Goal: Task Accomplishment & Management: Manage account settings

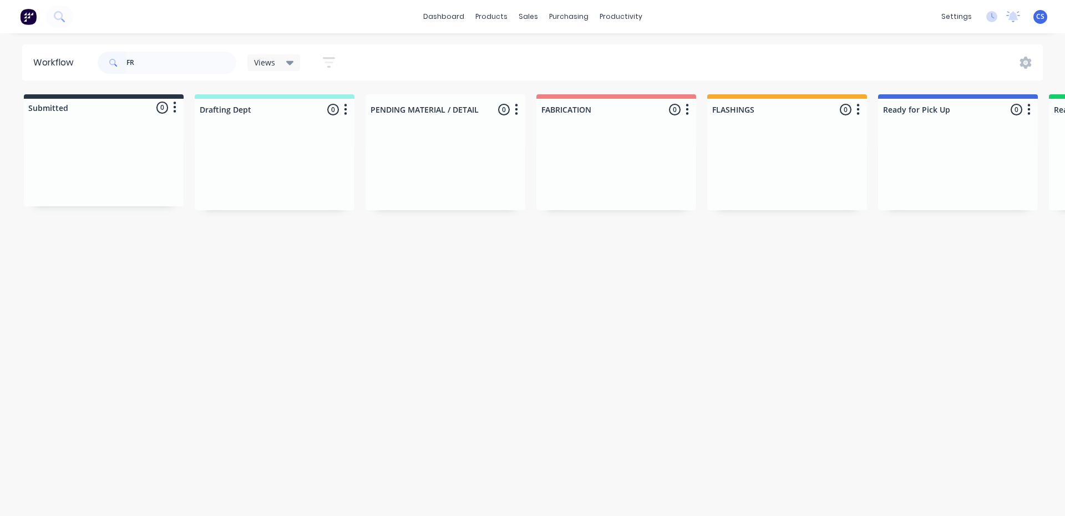
type input "F"
type input "A"
type input "[PERSON_NAME]"
click at [945, 205] on div "Req. [DATE] PU" at bounding box center [958, 214] width 140 height 19
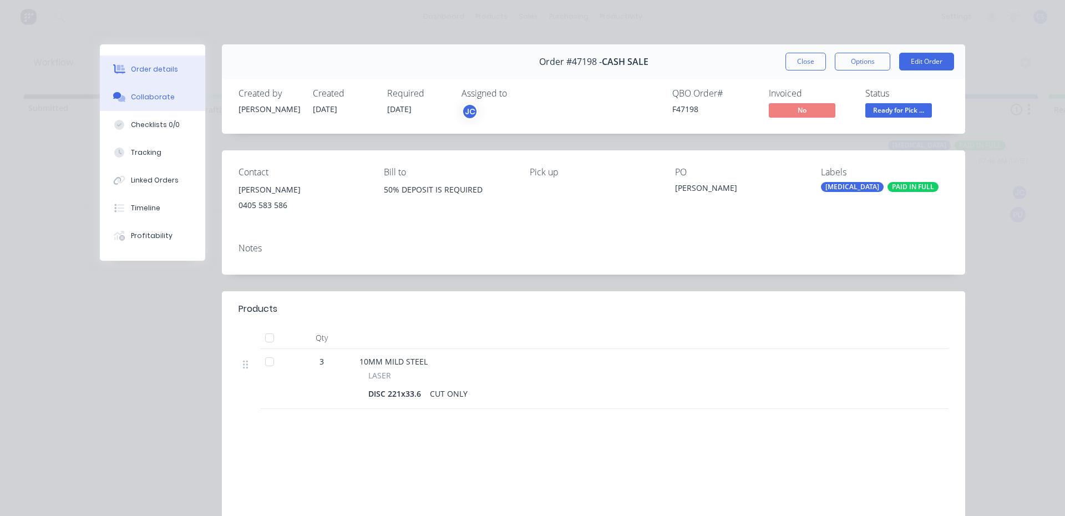
click at [144, 101] on div "Collaborate" at bounding box center [153, 97] width 44 height 10
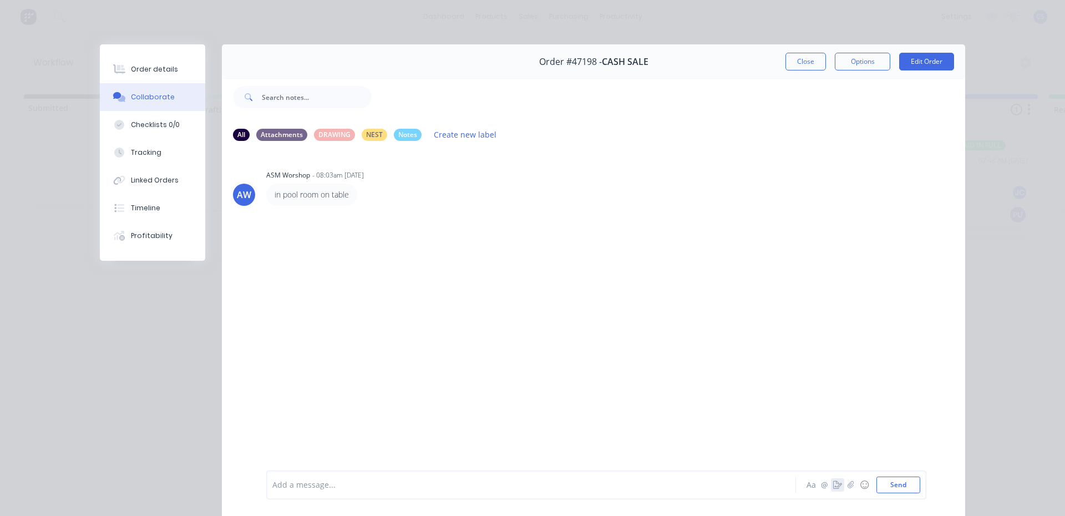
click at [832, 480] on button "button" at bounding box center [837, 484] width 13 height 13
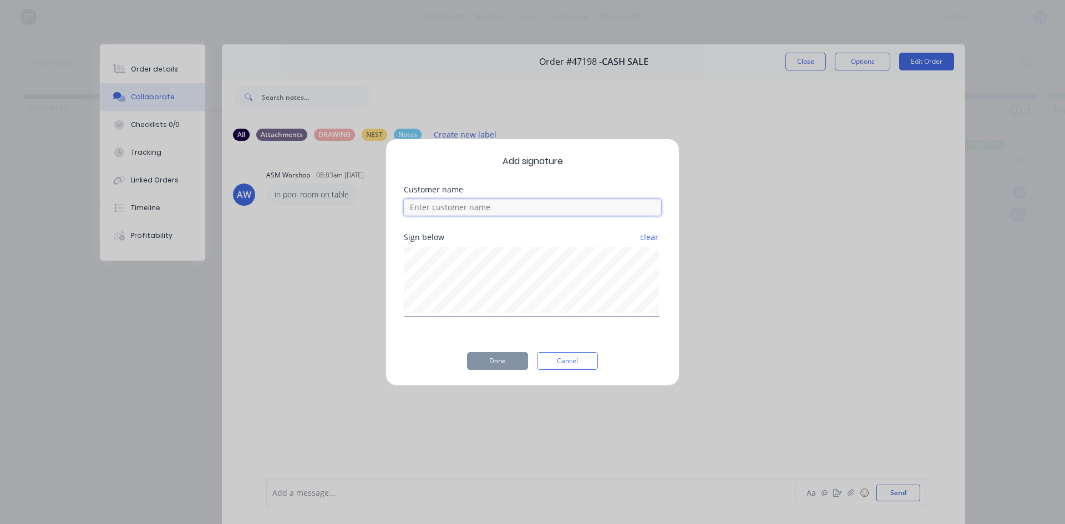
click at [577, 206] on input at bounding box center [532, 207] width 257 height 17
type input "[PERSON_NAME]"
click at [492, 363] on button "Done" at bounding box center [497, 361] width 61 height 18
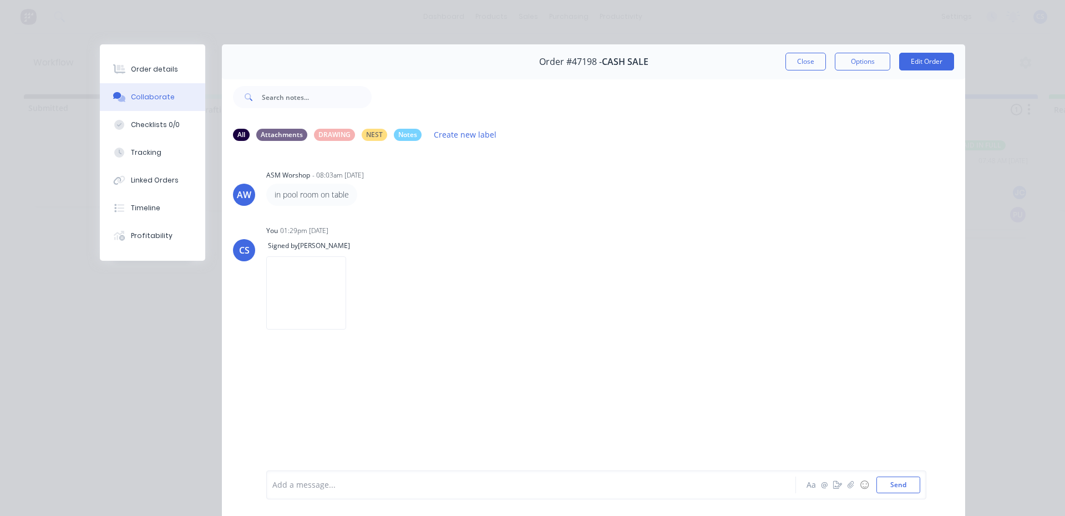
drag, startPoint x: 135, startPoint y: 73, endPoint x: 420, endPoint y: 66, distance: 284.2
click at [137, 72] on div "Order details" at bounding box center [154, 69] width 47 height 10
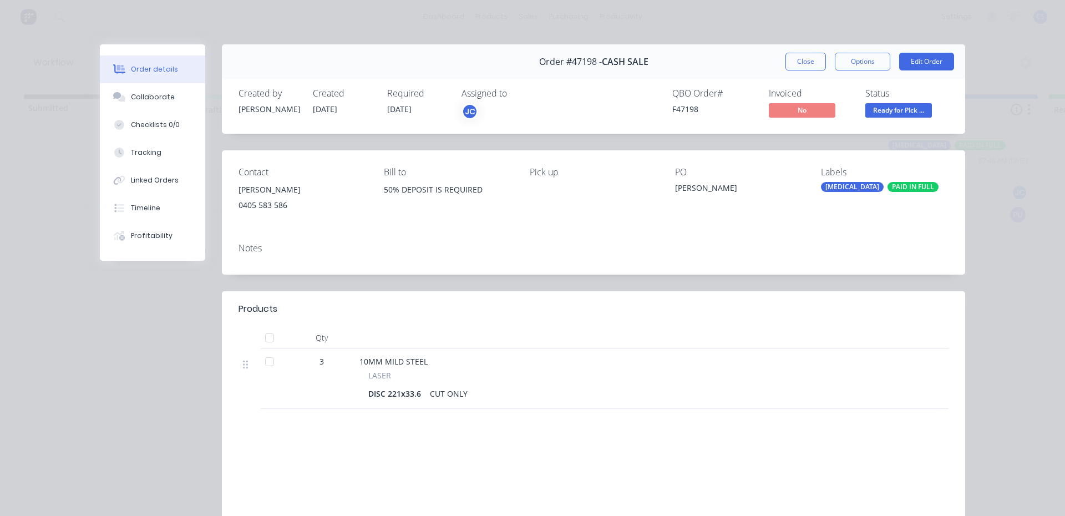
click at [919, 107] on span "Ready for Pick ..." at bounding box center [899, 110] width 67 height 14
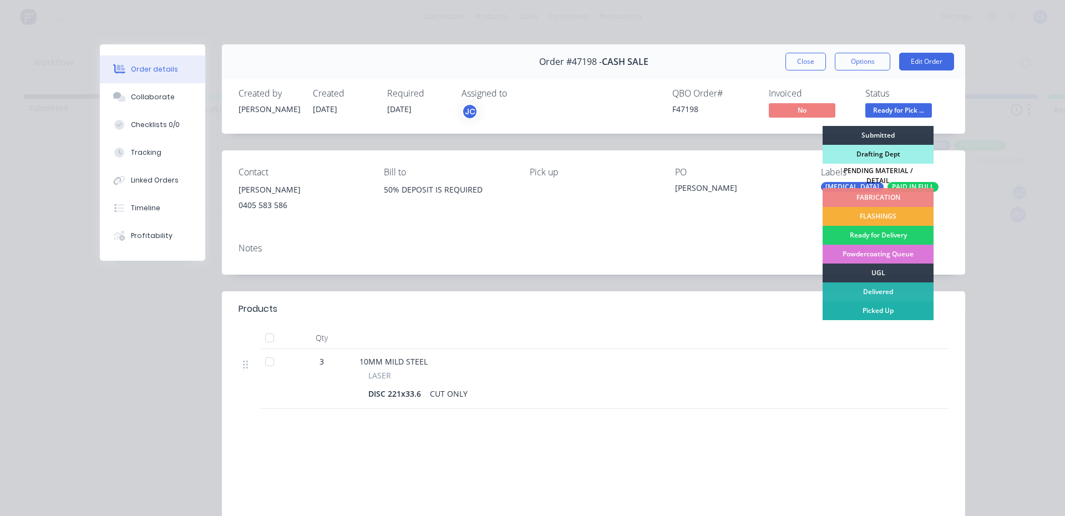
click at [886, 304] on div "Picked Up" at bounding box center [878, 310] width 111 height 19
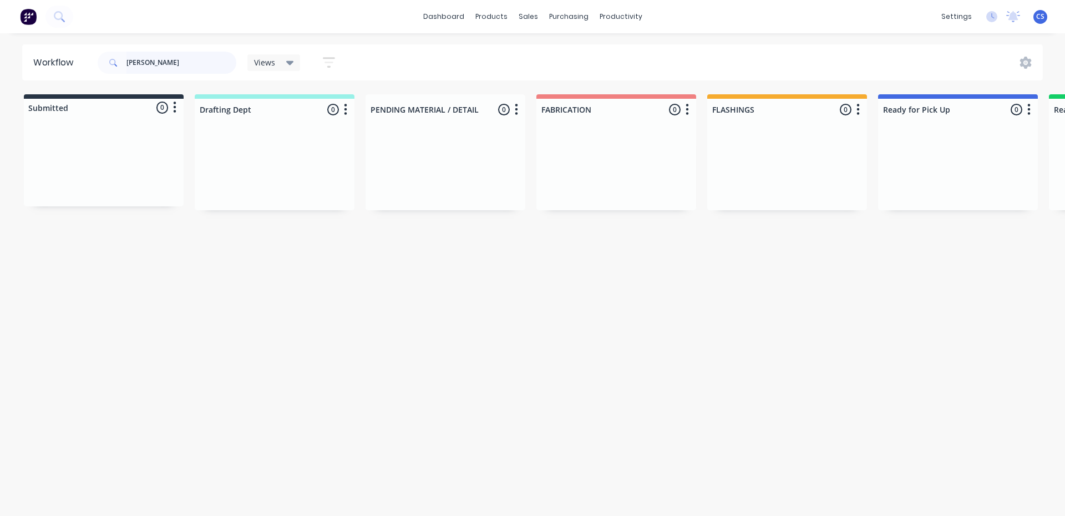
drag, startPoint x: 161, startPoint y: 65, endPoint x: 4, endPoint y: 43, distance: 158.1
click at [4, 43] on div "dashboard products sales purchasing productivity dashboard products Product Cat…" at bounding box center [532, 224] width 1065 height 449
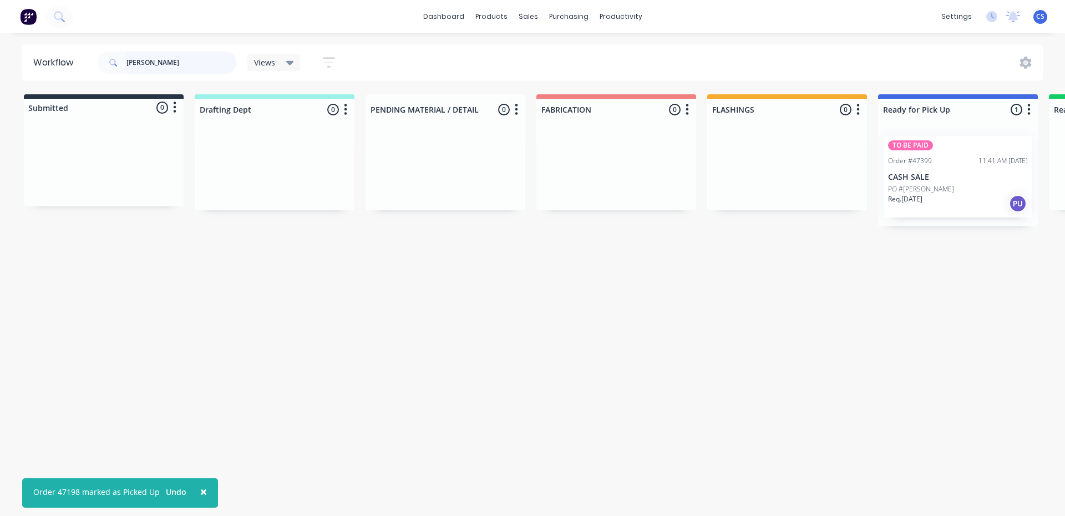
type input "[PERSON_NAME]"
click at [921, 208] on div "Req. [DATE] PU" at bounding box center [958, 203] width 140 height 19
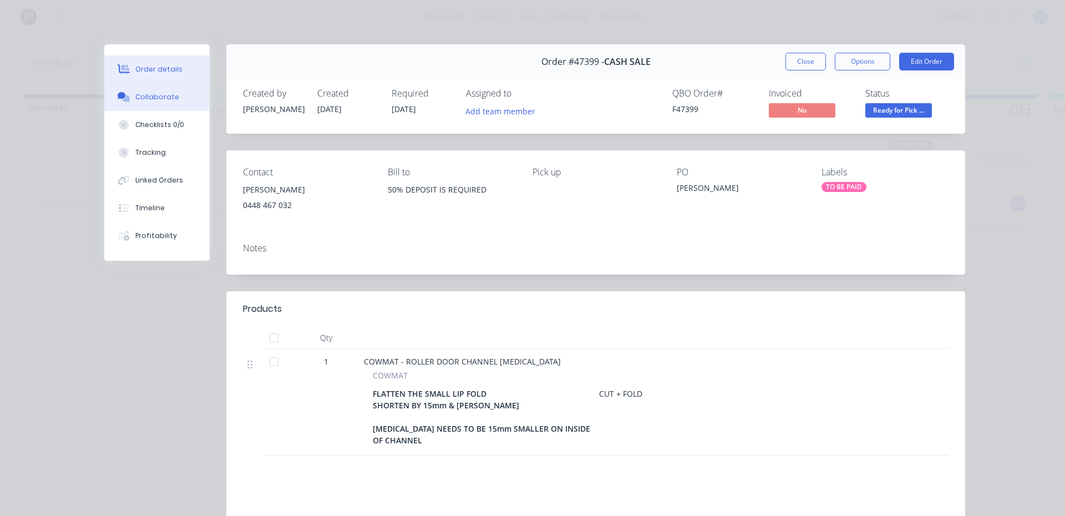
click at [180, 93] on button "Collaborate" at bounding box center [156, 97] width 105 height 28
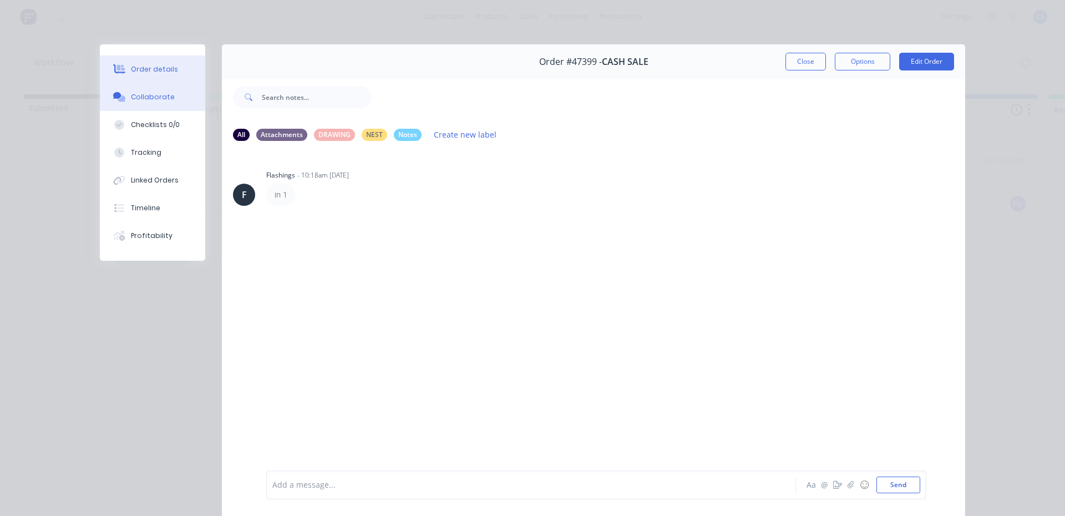
click at [148, 62] on button "Order details" at bounding box center [152, 69] width 105 height 28
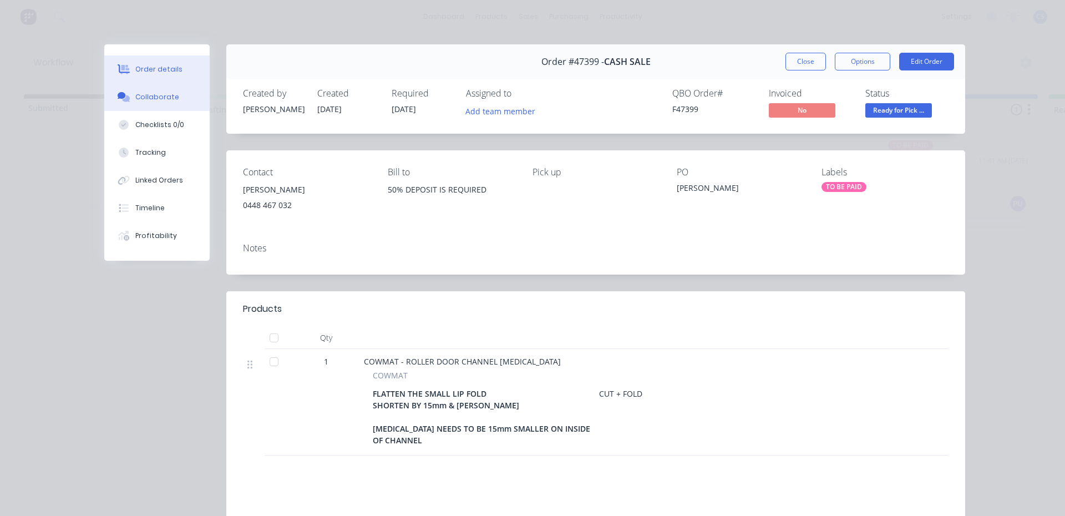
click at [138, 94] on div "Collaborate" at bounding box center [157, 97] width 44 height 10
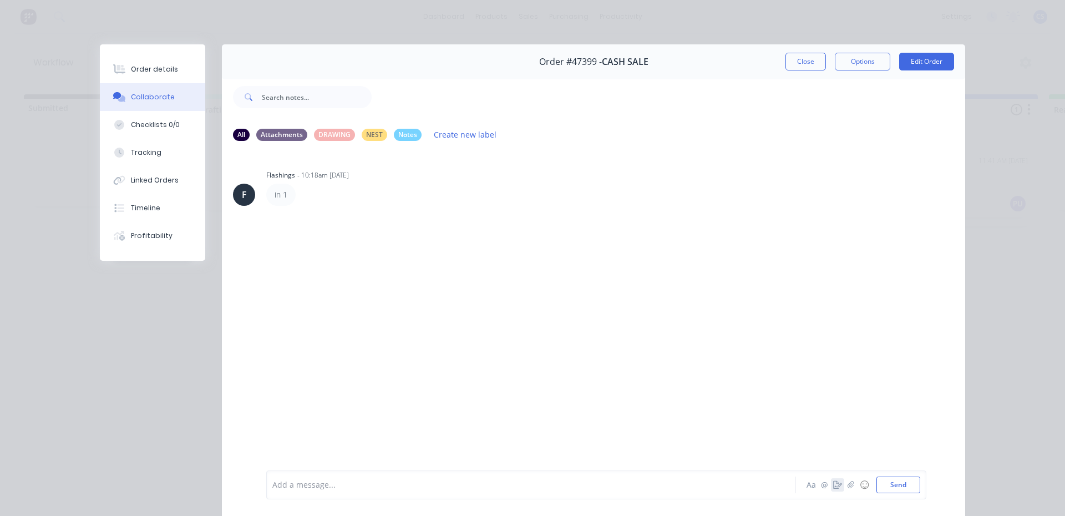
click at [832, 489] on button "button" at bounding box center [837, 484] width 13 height 13
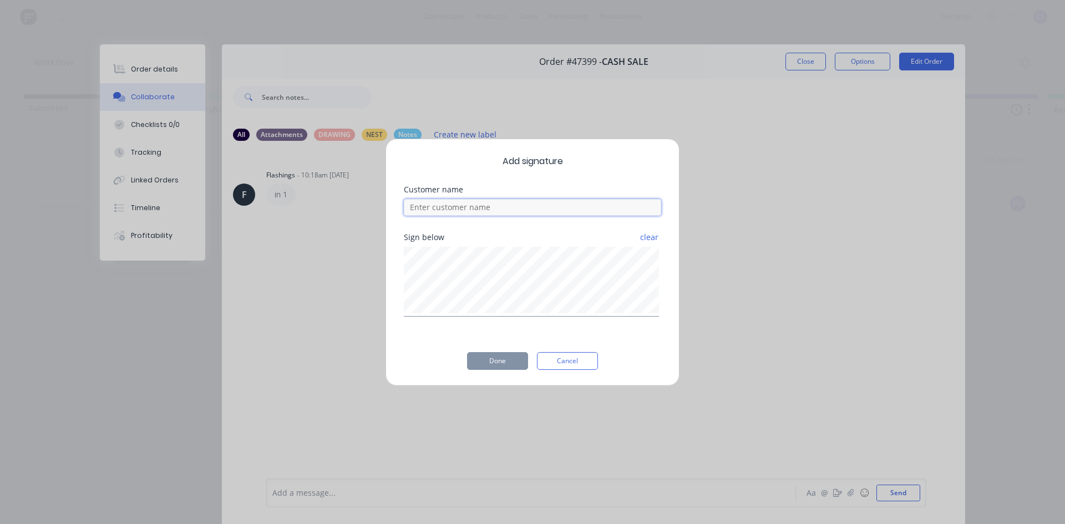
click at [449, 211] on input at bounding box center [532, 207] width 257 height 17
type input "RAY"
click at [492, 364] on button "Done" at bounding box center [497, 361] width 61 height 18
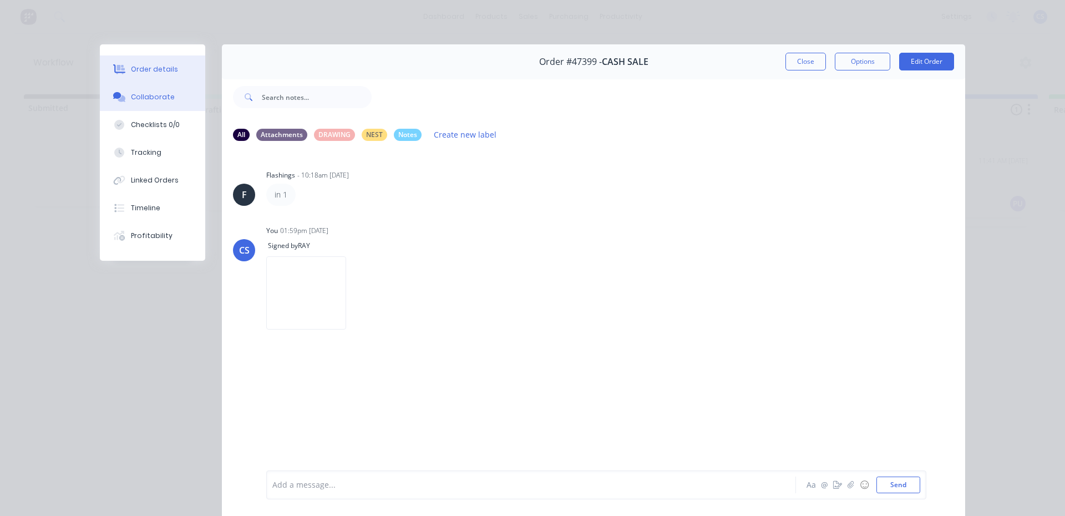
click at [179, 68] on button "Order details" at bounding box center [152, 69] width 105 height 28
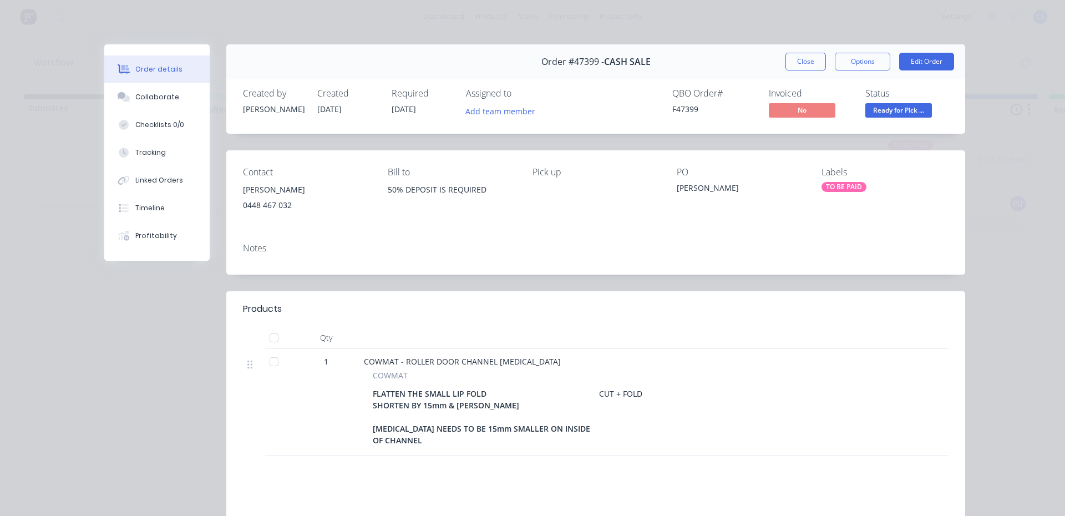
click at [874, 104] on span "Ready for Pick ..." at bounding box center [899, 110] width 67 height 14
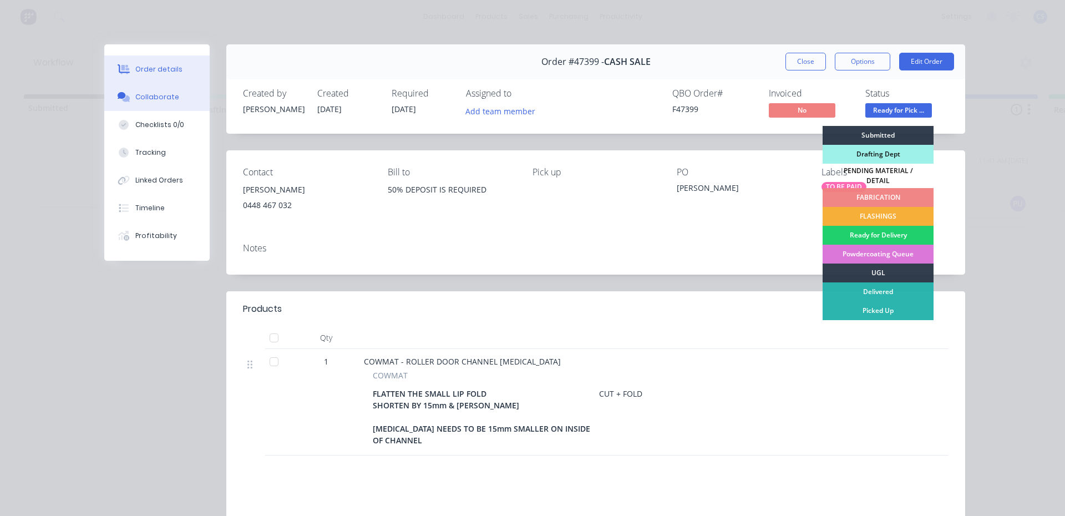
click at [141, 95] on div "Collaborate" at bounding box center [157, 97] width 44 height 10
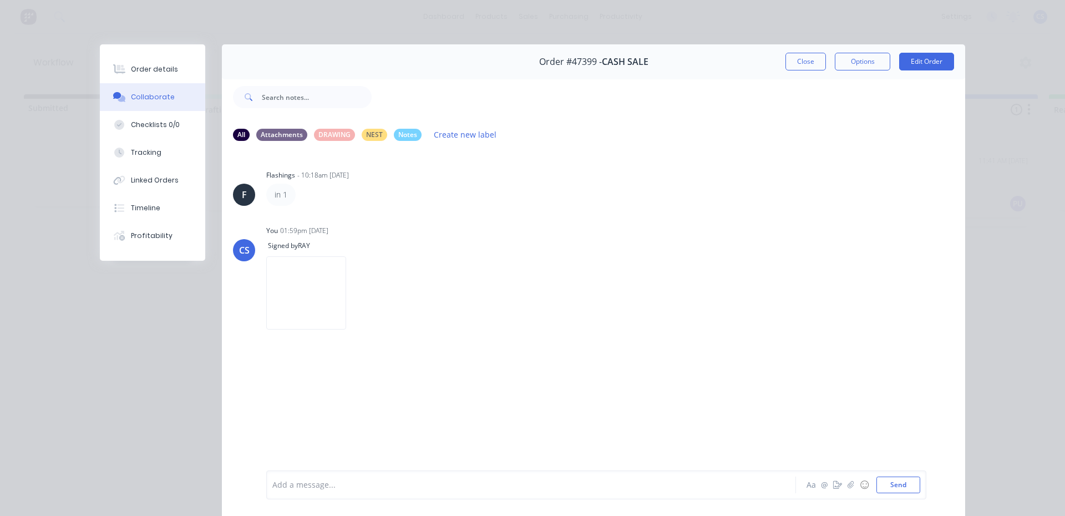
click at [148, 68] on div "Order details" at bounding box center [154, 69] width 47 height 10
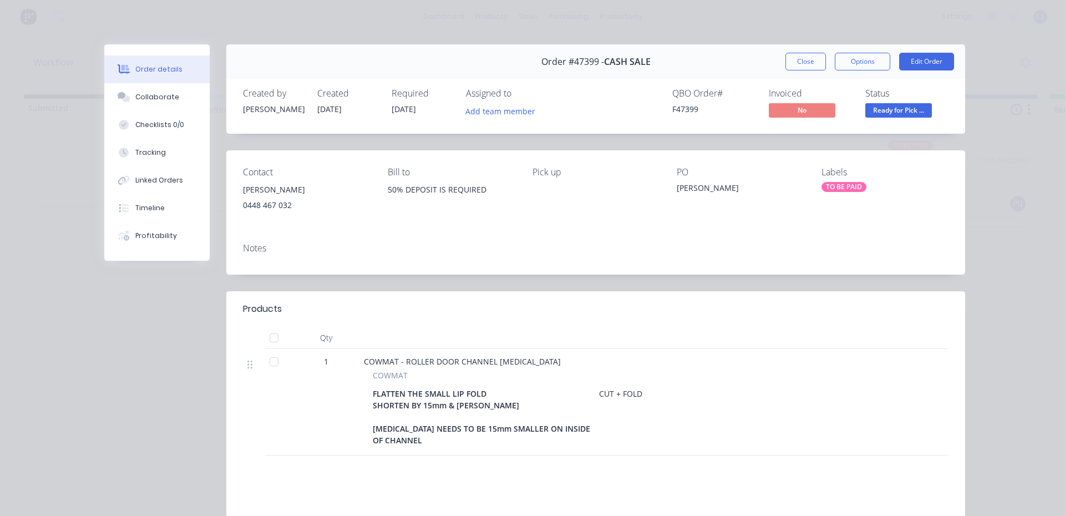
click at [889, 115] on span "Ready for Pick ..." at bounding box center [899, 110] width 67 height 14
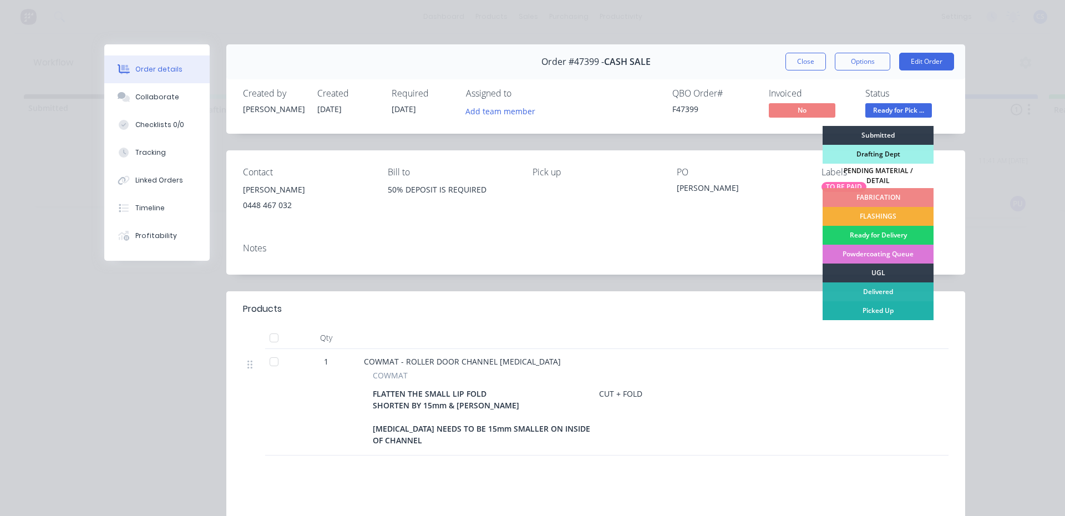
click at [894, 301] on div "Picked Up" at bounding box center [878, 310] width 111 height 19
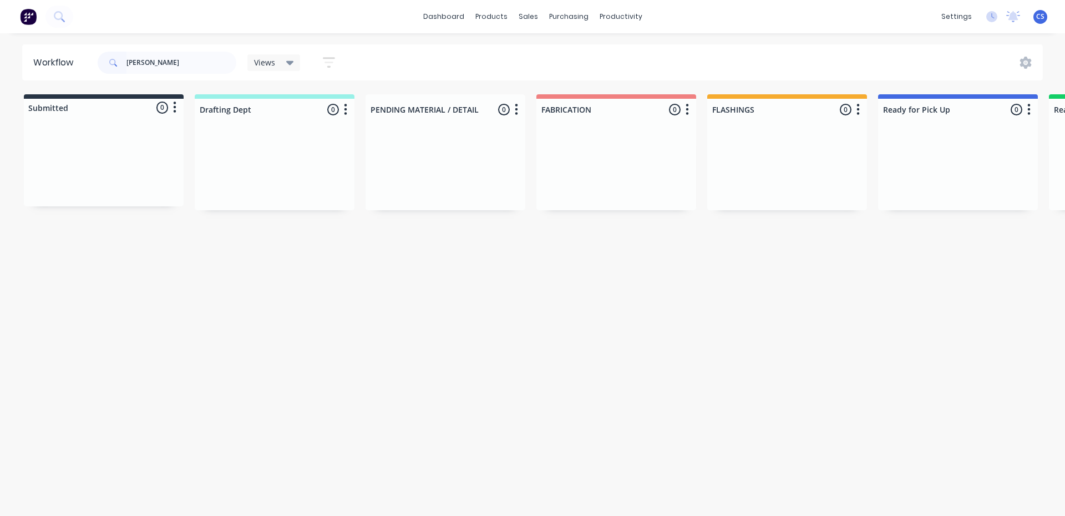
drag, startPoint x: 194, startPoint y: 46, endPoint x: 189, endPoint y: 49, distance: 6.5
click at [191, 46] on div "[PERSON_NAME]" at bounding box center [167, 62] width 139 height 33
drag, startPoint x: 161, startPoint y: 62, endPoint x: 24, endPoint y: 79, distance: 138.1
click at [24, 79] on header "Workflow [PERSON_NAME] Views Save new view None (Default) edit Nilesh edit Prod…" at bounding box center [533, 62] width 1022 height 36
type input "BENMAX"
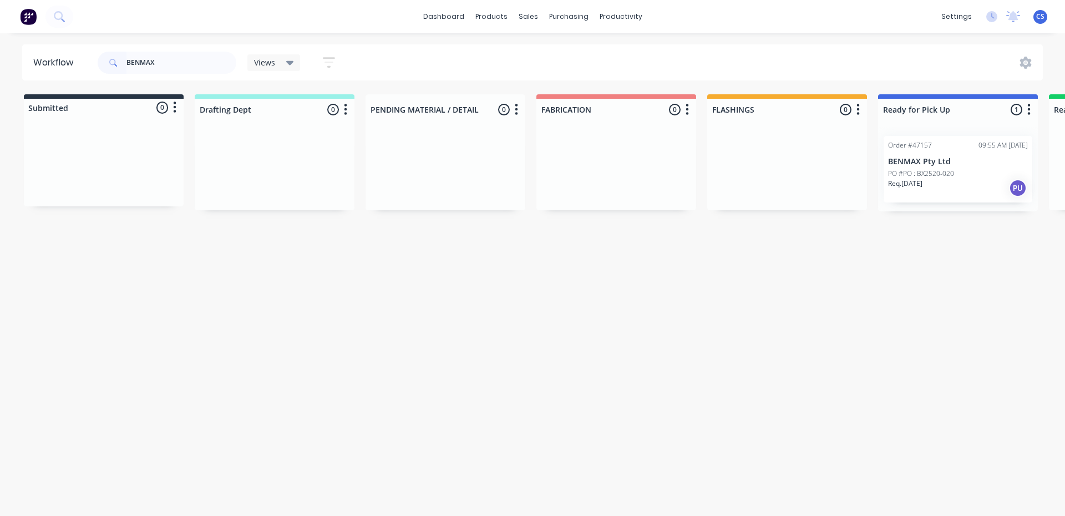
click at [935, 181] on div "Req. [DATE] PU" at bounding box center [958, 188] width 140 height 19
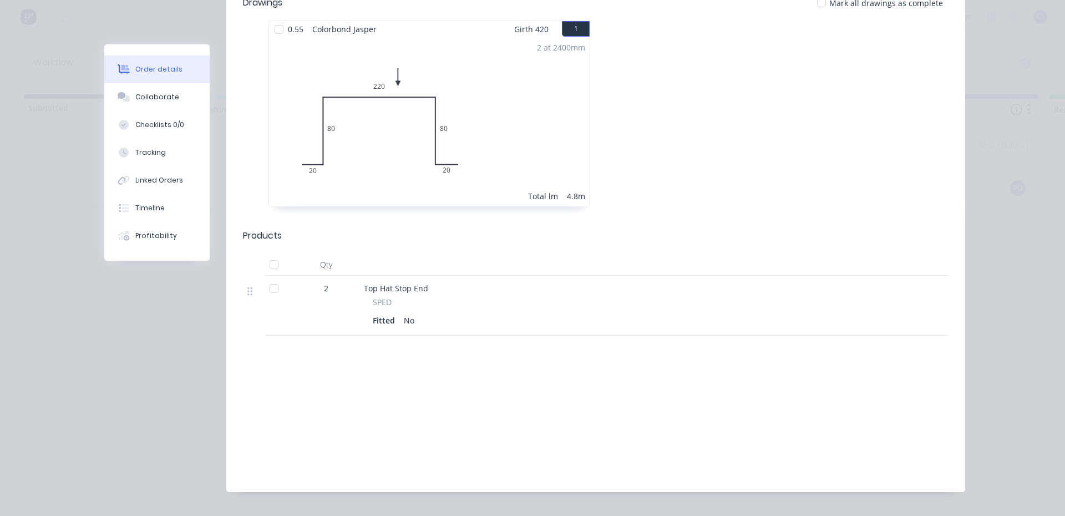
scroll to position [55, 0]
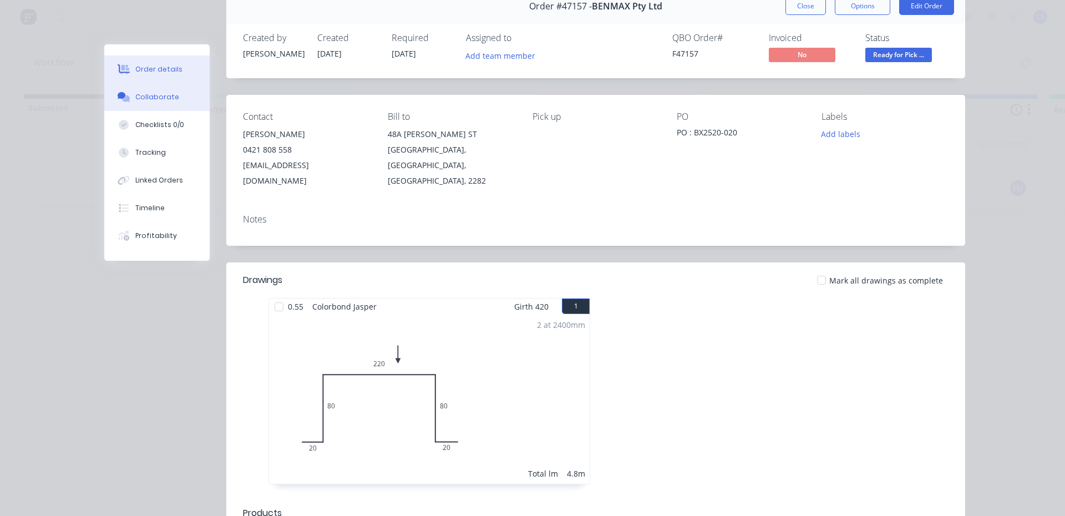
click at [148, 92] on div "Collaborate" at bounding box center [157, 97] width 44 height 10
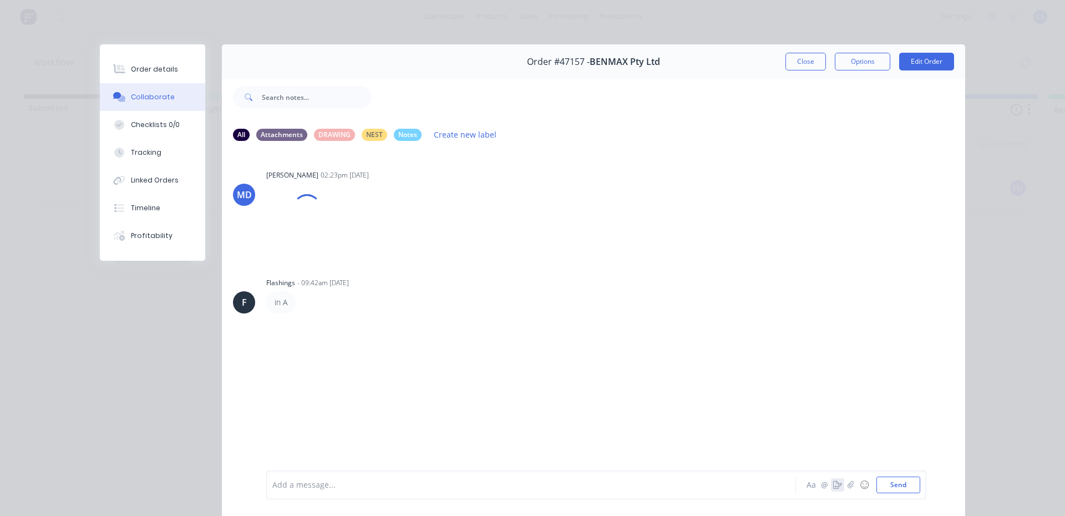
click at [835, 485] on icon "button" at bounding box center [837, 485] width 9 height 8
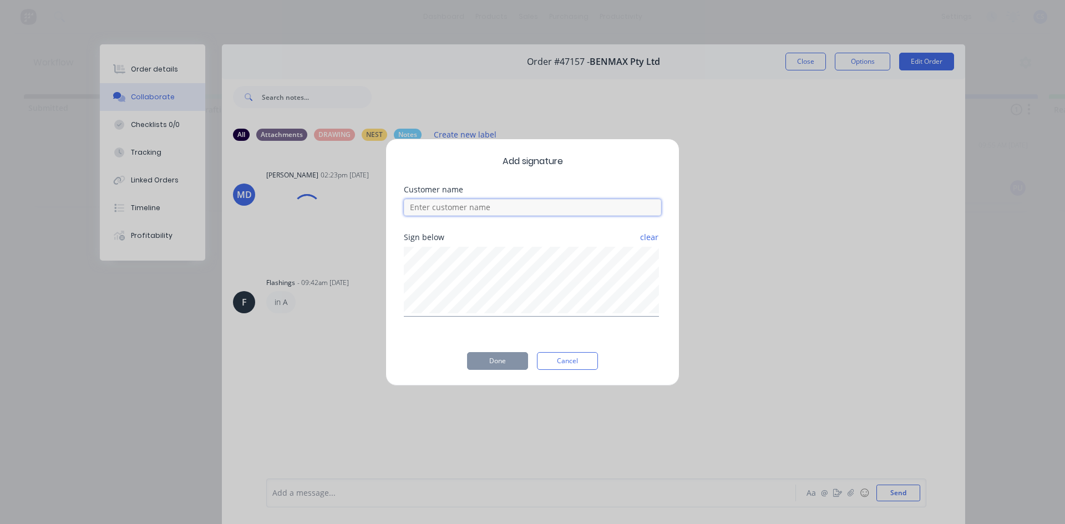
click at [472, 208] on input at bounding box center [532, 207] width 257 height 17
type input "[PERSON_NAME]"
click at [494, 365] on button "Done" at bounding box center [497, 361] width 61 height 18
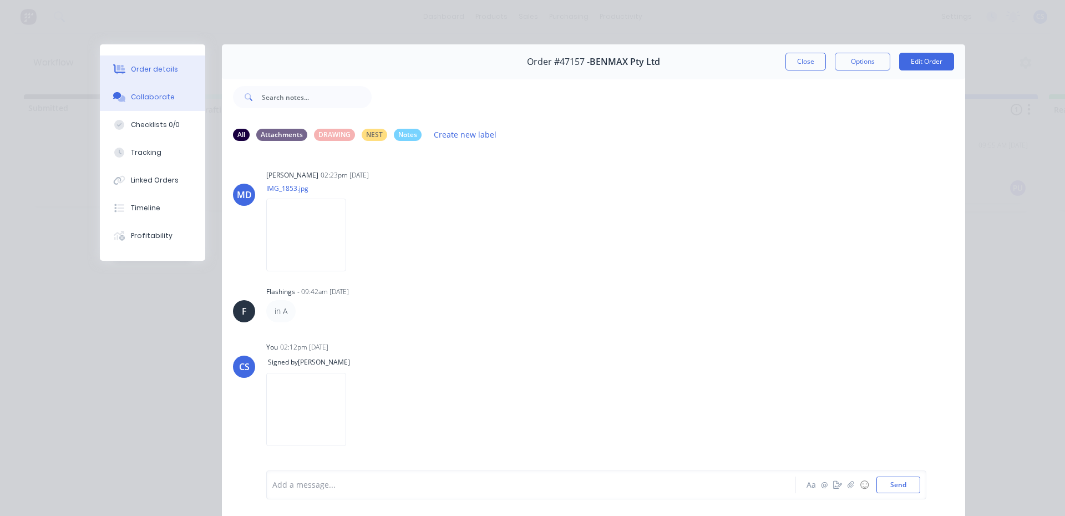
click at [137, 62] on button "Order details" at bounding box center [152, 69] width 105 height 28
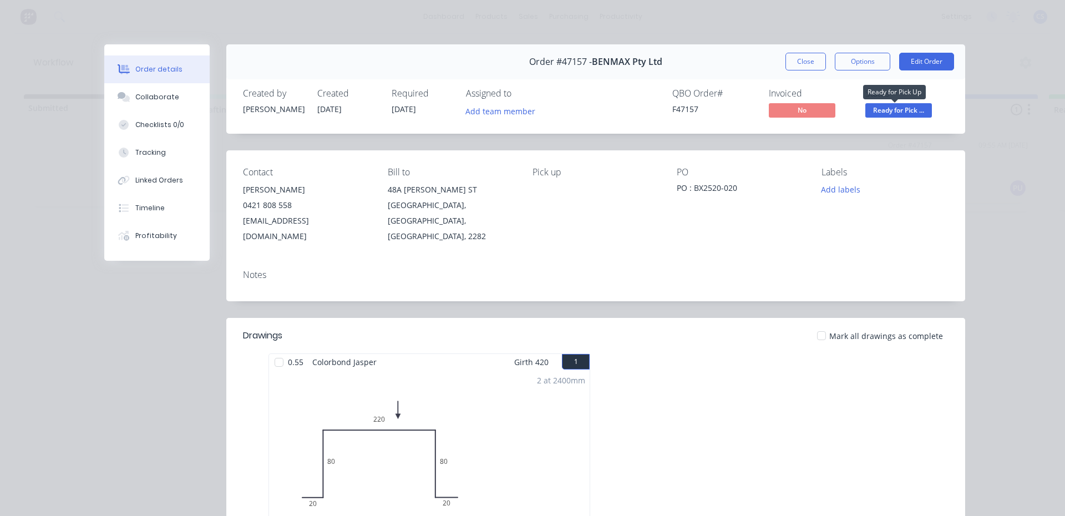
click at [900, 115] on span "Ready for Pick ..." at bounding box center [899, 110] width 67 height 14
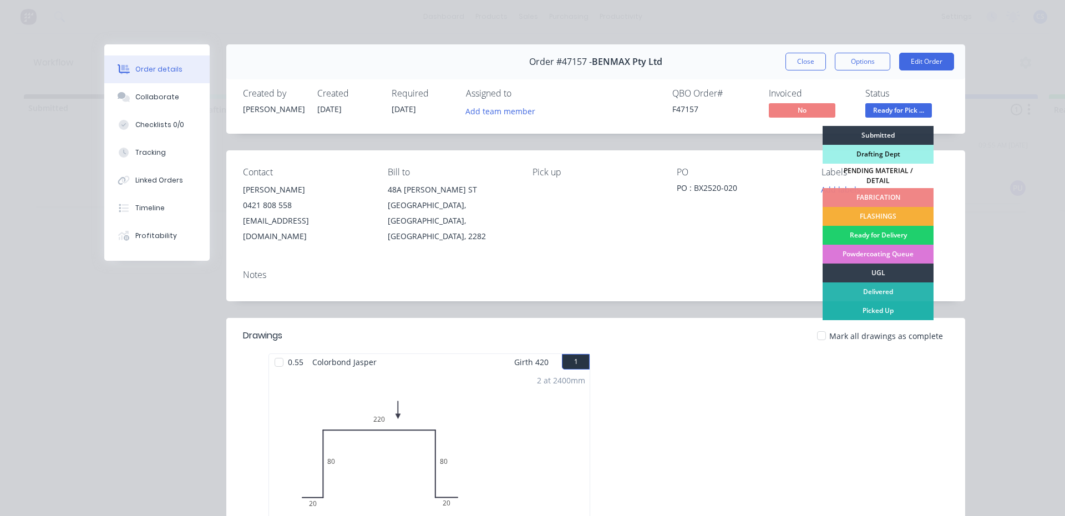
click at [857, 301] on div "Picked Up" at bounding box center [878, 310] width 111 height 19
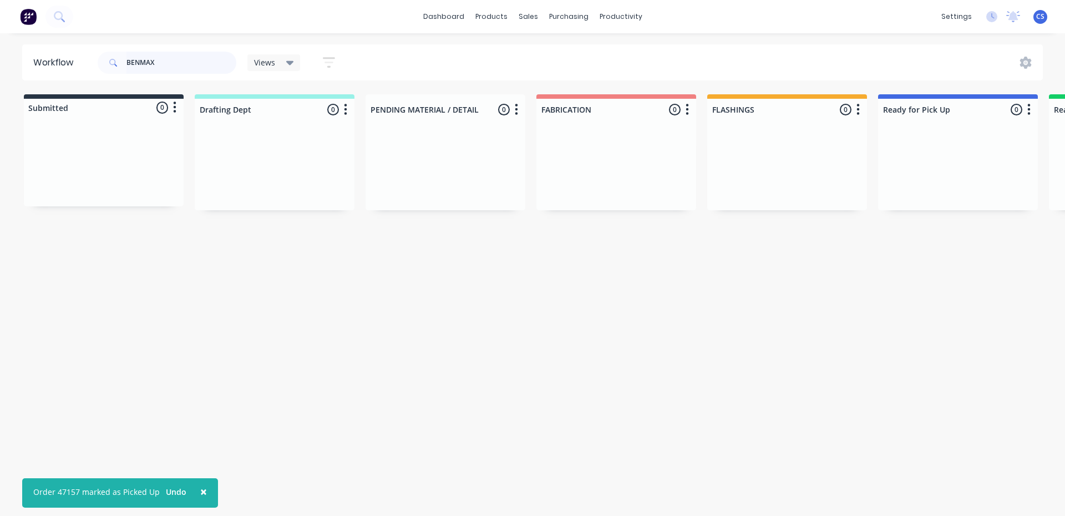
drag, startPoint x: 154, startPoint y: 66, endPoint x: 0, endPoint y: 65, distance: 154.3
click at [0, 65] on div "Workflow BENMAX Views Save new view None (Default) edit Nilesh edit Production …" at bounding box center [532, 62] width 1065 height 36
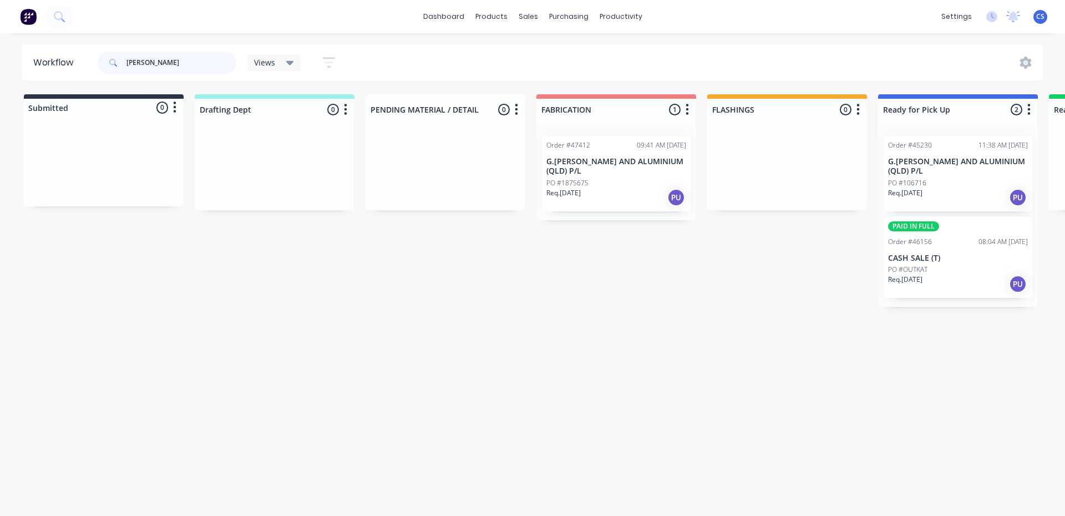
type input "[PERSON_NAME]"
click at [956, 174] on p "G.[PERSON_NAME] AND ALUMINIUM (QLD) P/L" at bounding box center [958, 166] width 140 height 19
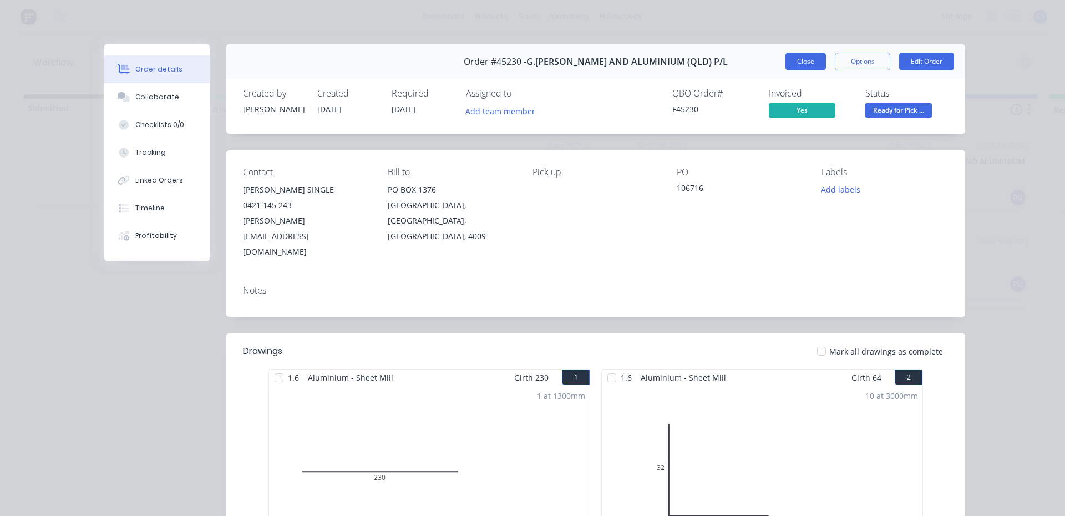
click at [796, 63] on button "Close" at bounding box center [806, 62] width 41 height 18
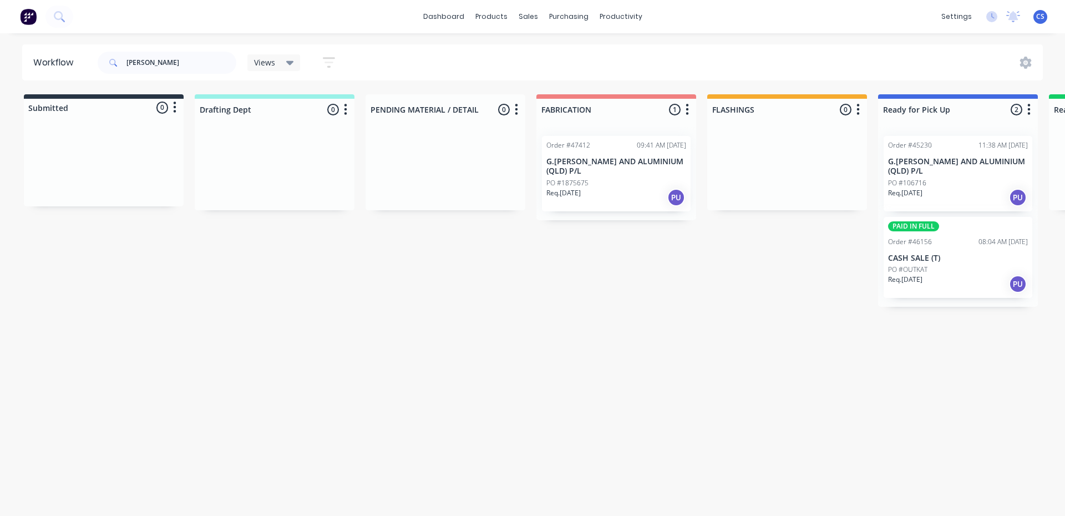
click at [581, 172] on p "G.[PERSON_NAME] AND ALUMINIUM (QLD) P/L" at bounding box center [617, 166] width 140 height 19
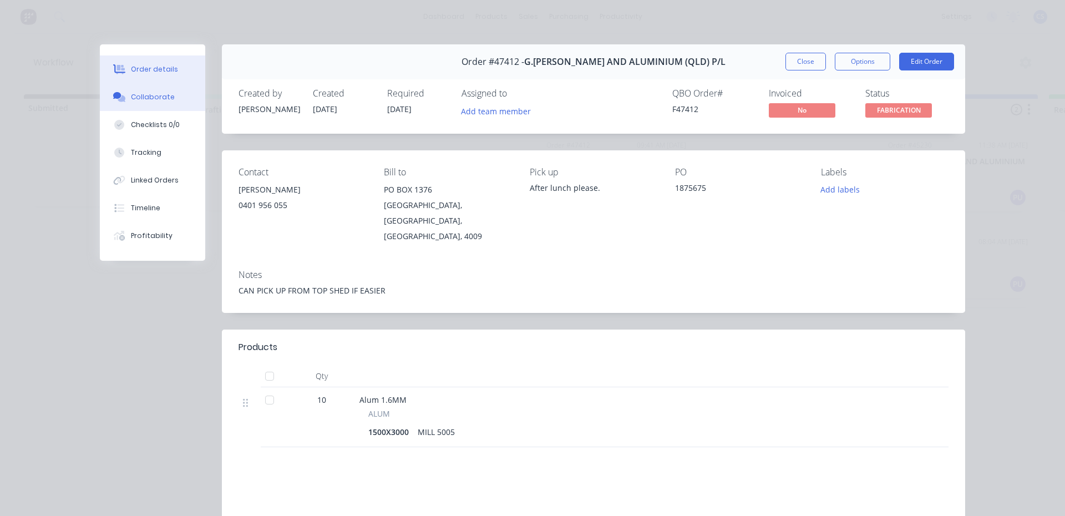
drag, startPoint x: 144, startPoint y: 89, endPoint x: 175, endPoint y: 88, distance: 31.7
click at [146, 89] on button "Collaborate" at bounding box center [152, 97] width 105 height 28
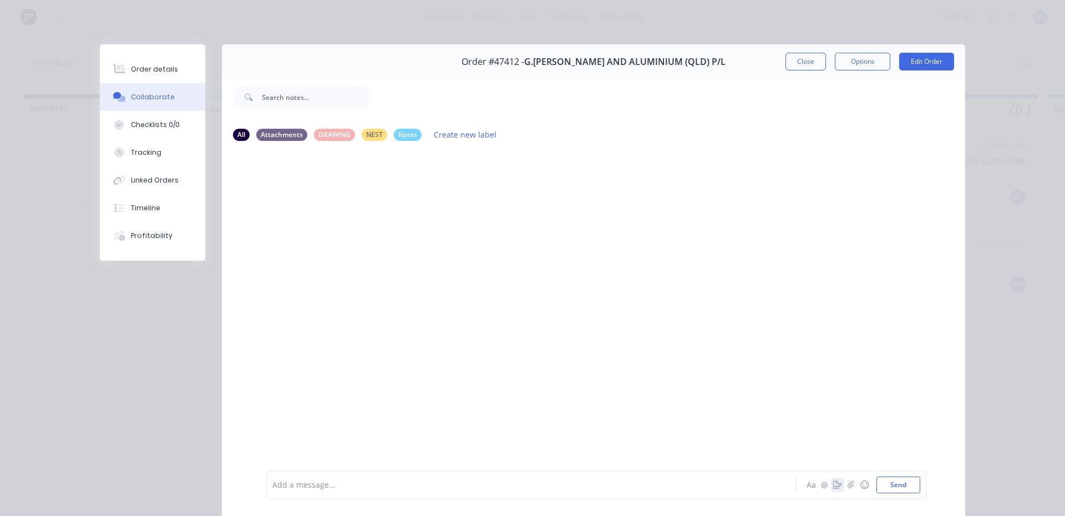
click at [833, 486] on icon "button" at bounding box center [837, 485] width 9 height 8
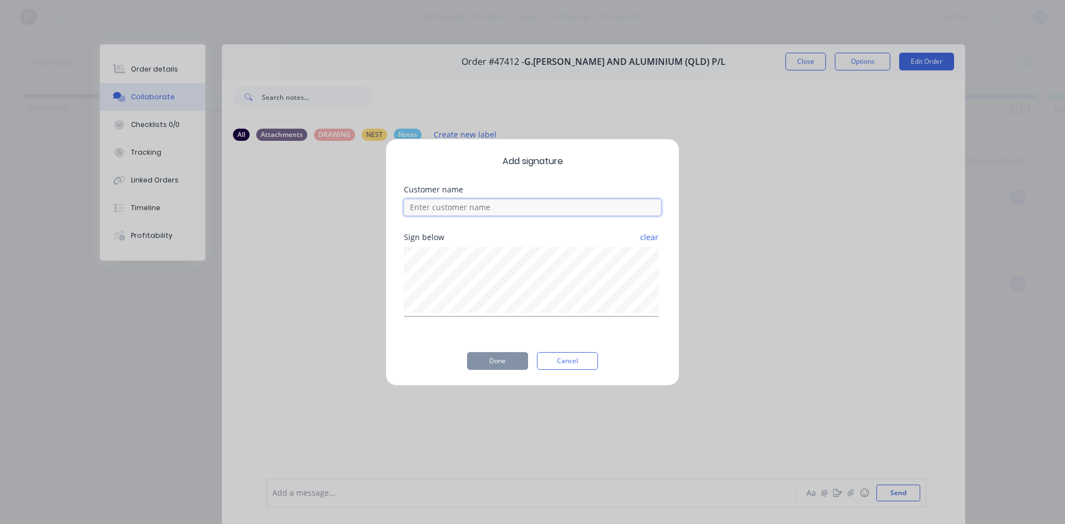
click at [495, 207] on input at bounding box center [532, 207] width 257 height 17
type input "MATT"
click at [493, 363] on button "Done" at bounding box center [497, 361] width 61 height 18
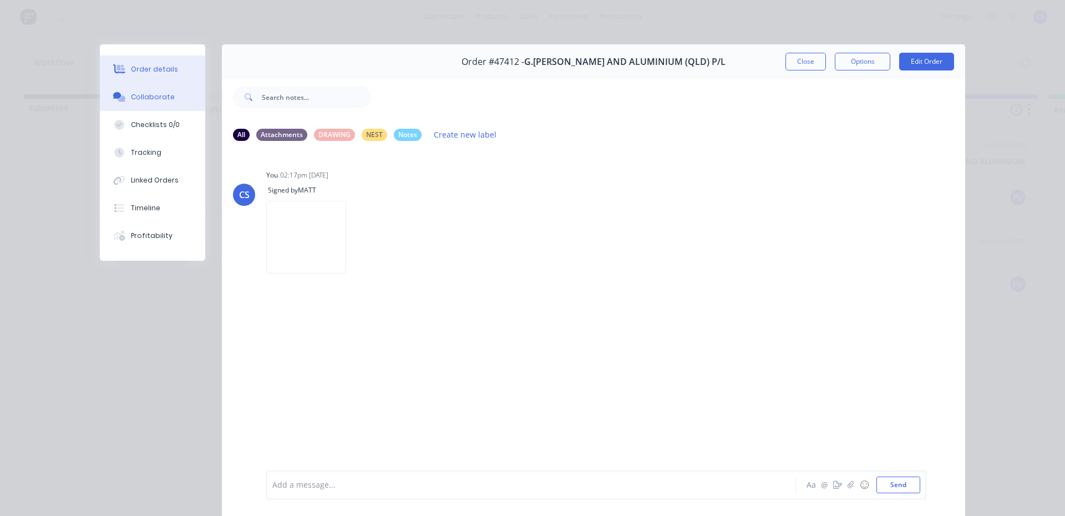
click at [162, 73] on div "Order details" at bounding box center [154, 69] width 47 height 10
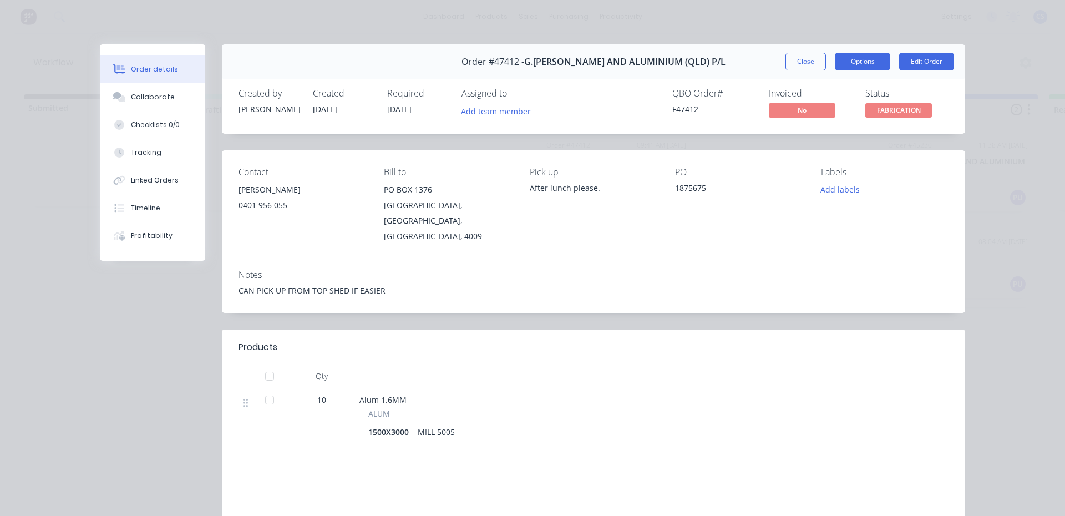
click at [865, 58] on button "Options" at bounding box center [862, 62] width 55 height 18
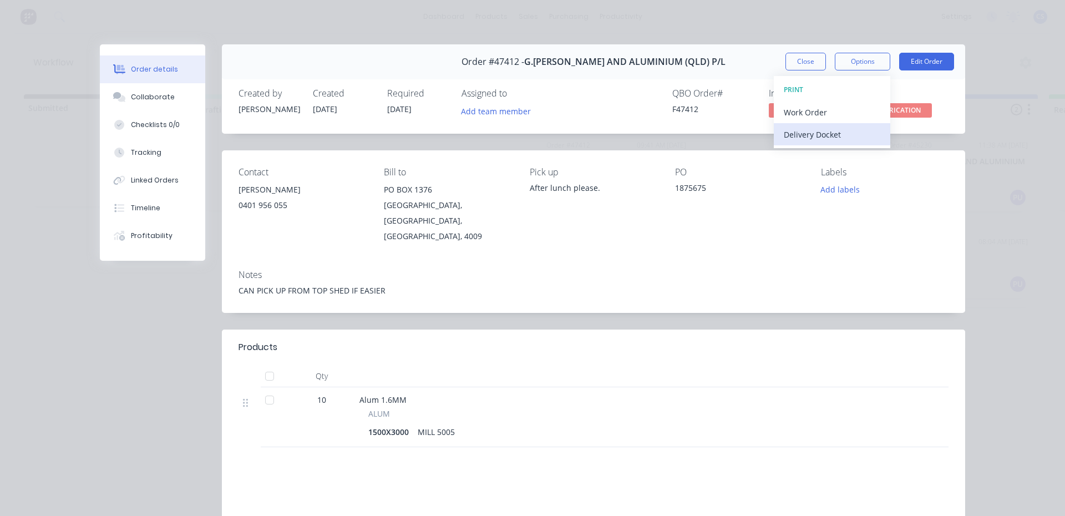
click at [828, 134] on div "Delivery Docket" at bounding box center [832, 135] width 97 height 16
click at [819, 132] on div "Standard" at bounding box center [832, 135] width 97 height 16
click at [910, 109] on span "FABRICATION" at bounding box center [899, 110] width 67 height 14
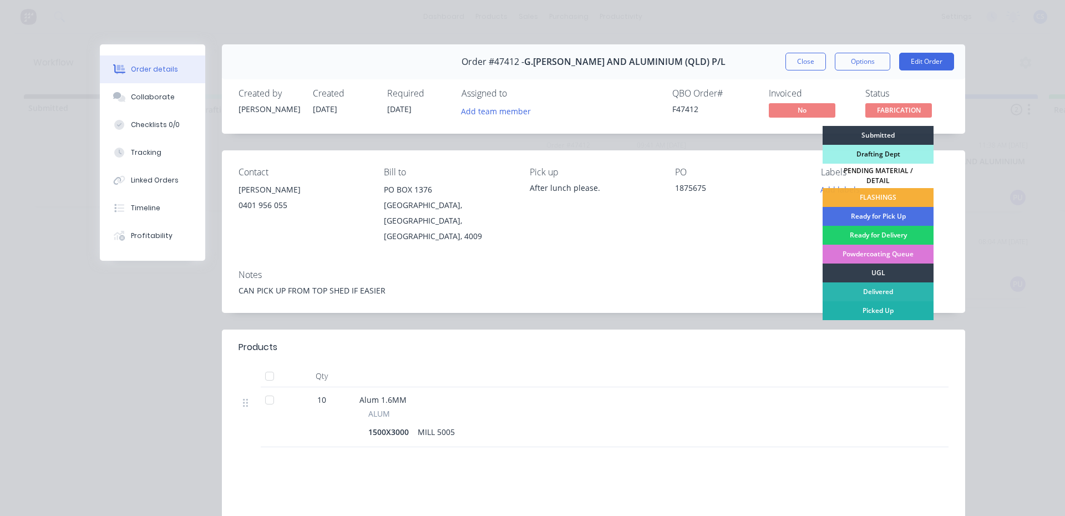
click at [892, 301] on div "Picked Up" at bounding box center [878, 310] width 111 height 19
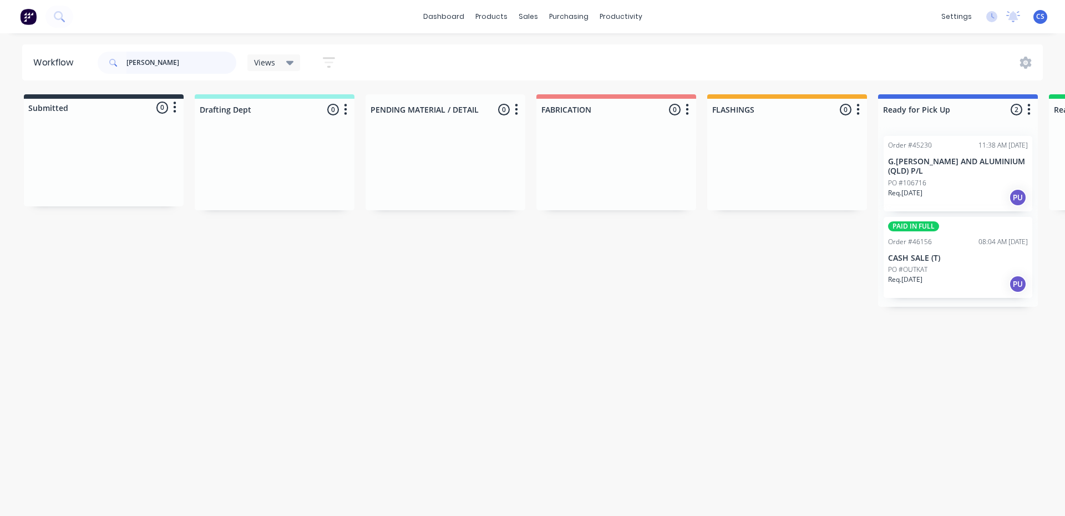
drag, startPoint x: 176, startPoint y: 64, endPoint x: 115, endPoint y: 64, distance: 61.6
click at [115, 64] on div "[PERSON_NAME]" at bounding box center [167, 63] width 139 height 22
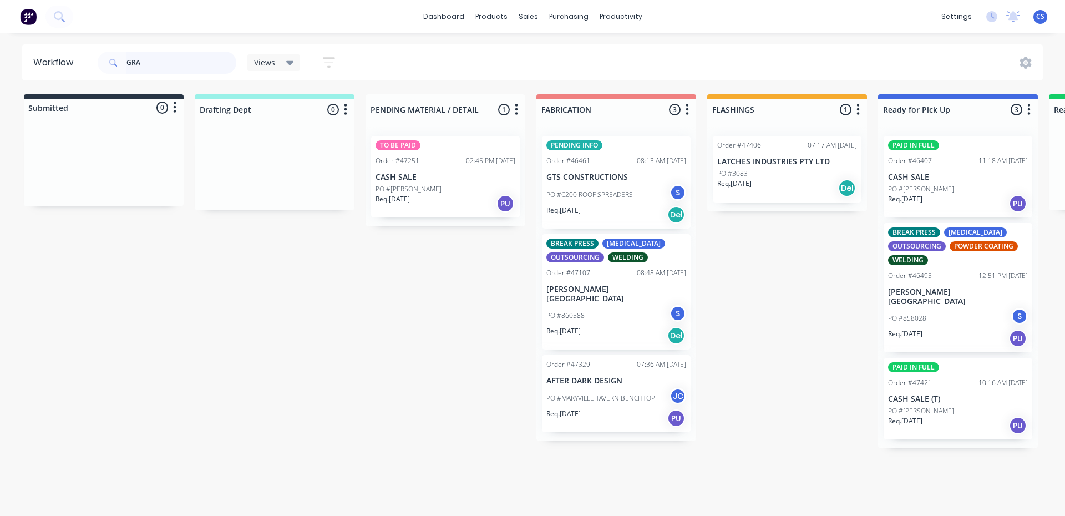
type input "GRA"
click at [945, 395] on p "CASH SALE (T)" at bounding box center [958, 399] width 140 height 9
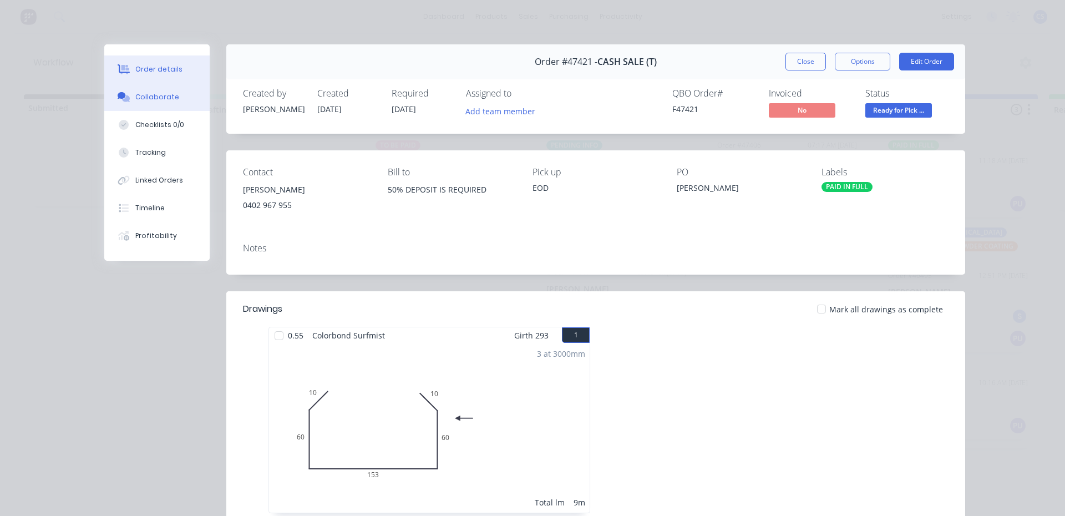
click at [168, 102] on div "Collaborate" at bounding box center [157, 97] width 44 height 10
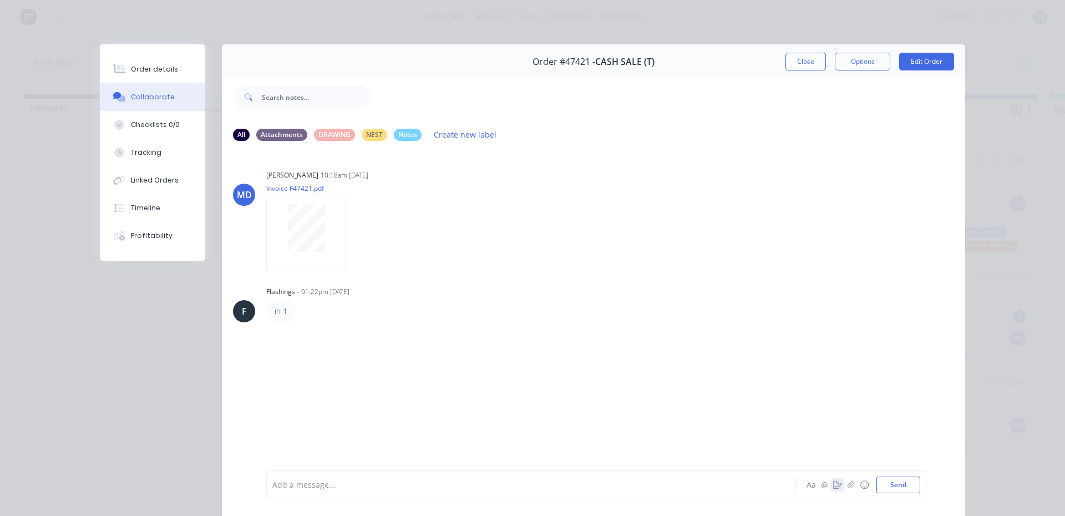
click at [833, 481] on icon "button" at bounding box center [837, 485] width 9 height 8
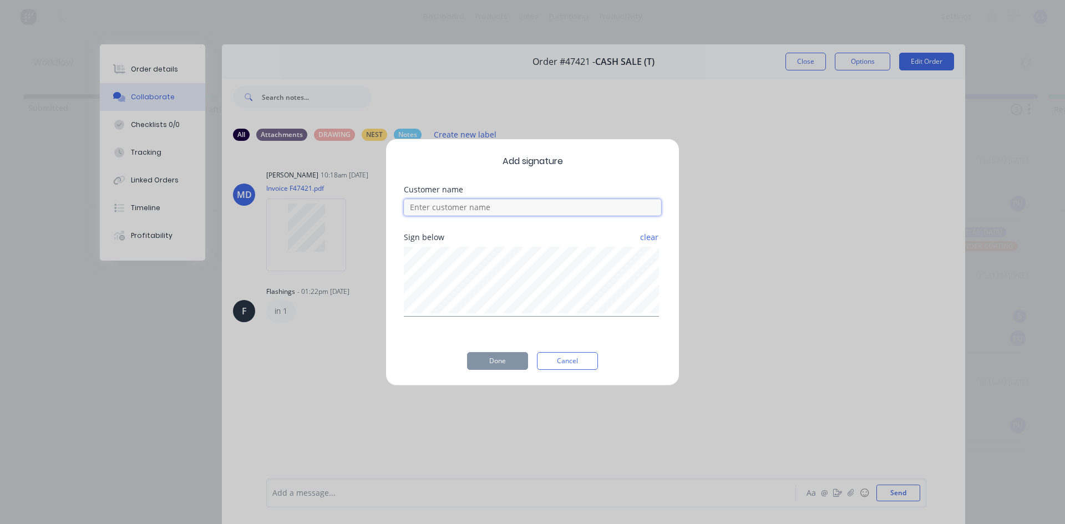
click at [469, 206] on input at bounding box center [532, 207] width 257 height 17
type input "GRAEME"
click at [502, 361] on button "Done" at bounding box center [497, 361] width 61 height 18
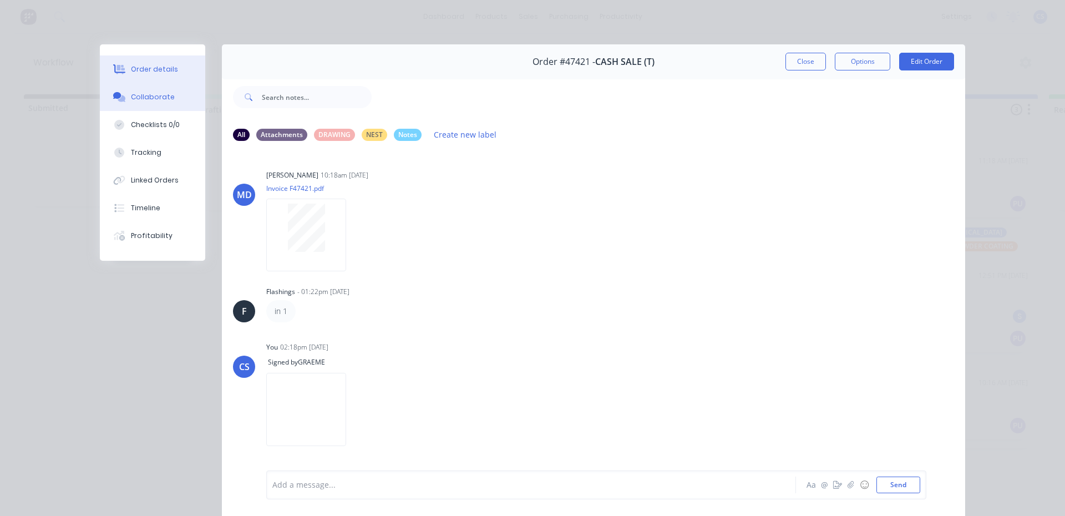
drag, startPoint x: 169, startPoint y: 69, endPoint x: 475, endPoint y: 68, distance: 305.8
click at [170, 69] on button "Order details" at bounding box center [152, 69] width 105 height 28
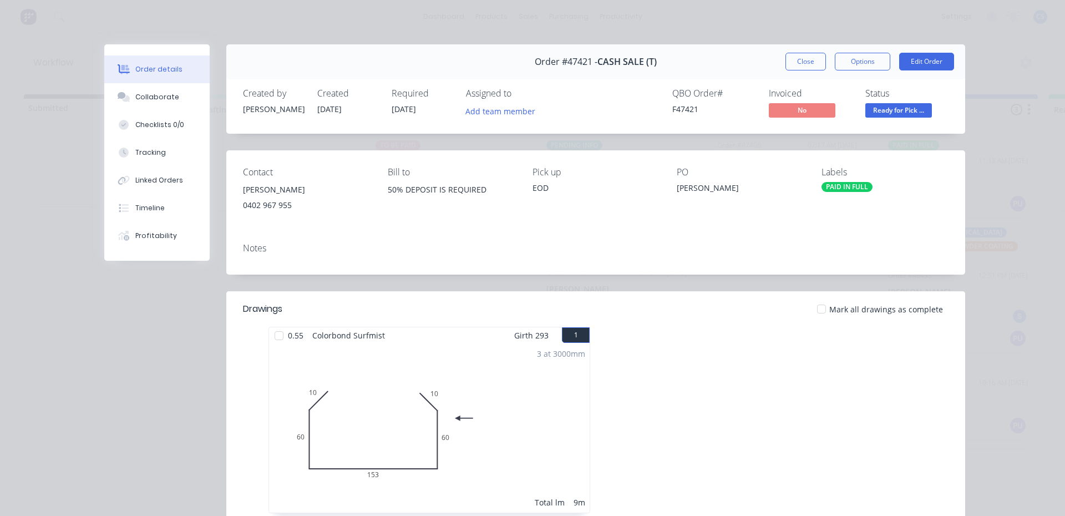
click at [910, 115] on span "Ready for Pick ..." at bounding box center [899, 110] width 67 height 14
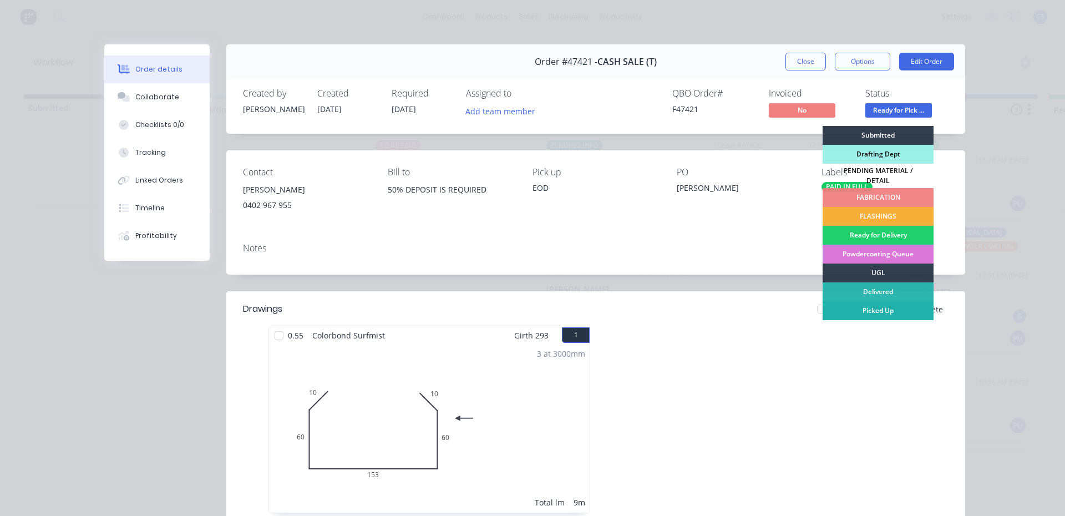
click at [893, 302] on div "Picked Up" at bounding box center [878, 310] width 111 height 19
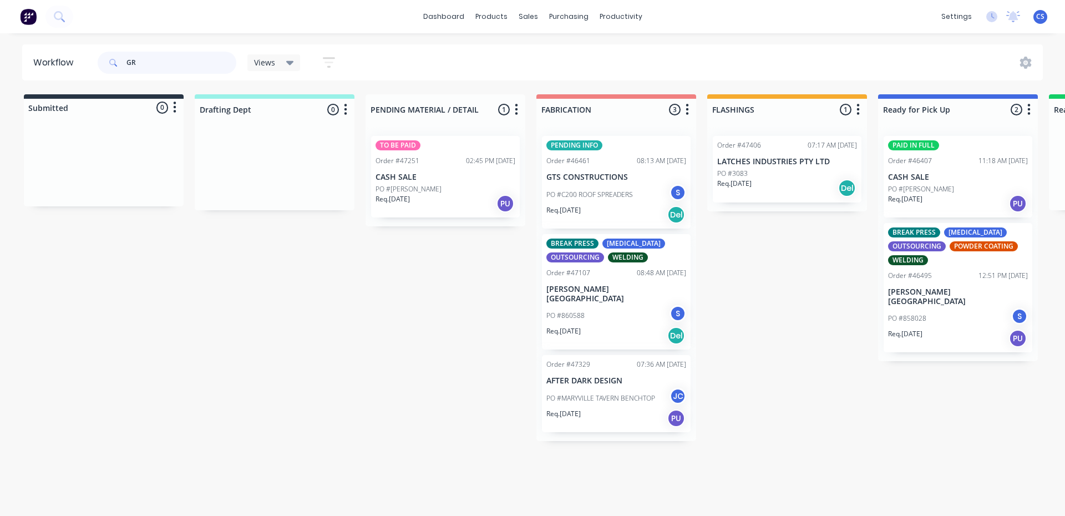
type input "G"
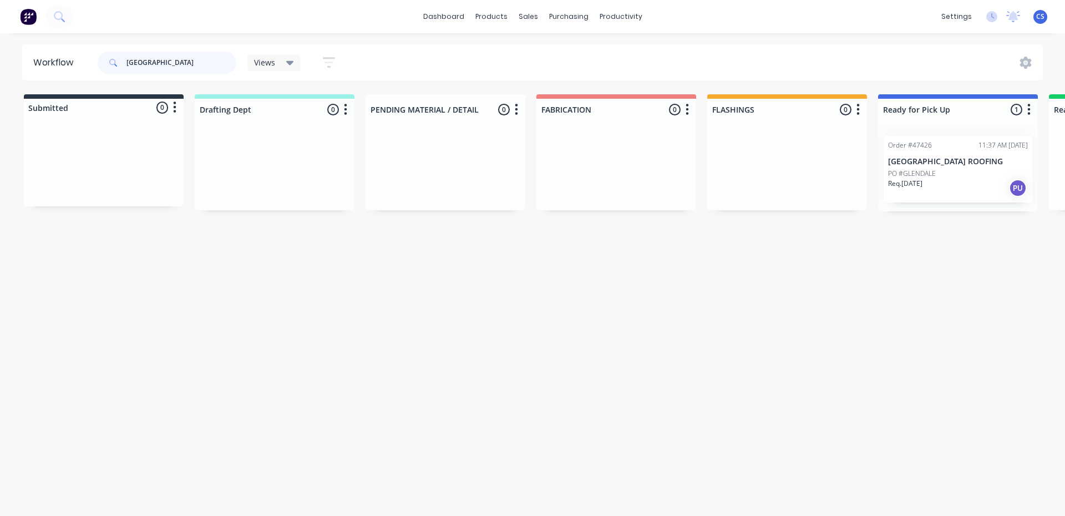
type input "[GEOGRAPHIC_DATA]"
click at [934, 178] on p "PO #GLENDALE" at bounding box center [912, 174] width 48 height 10
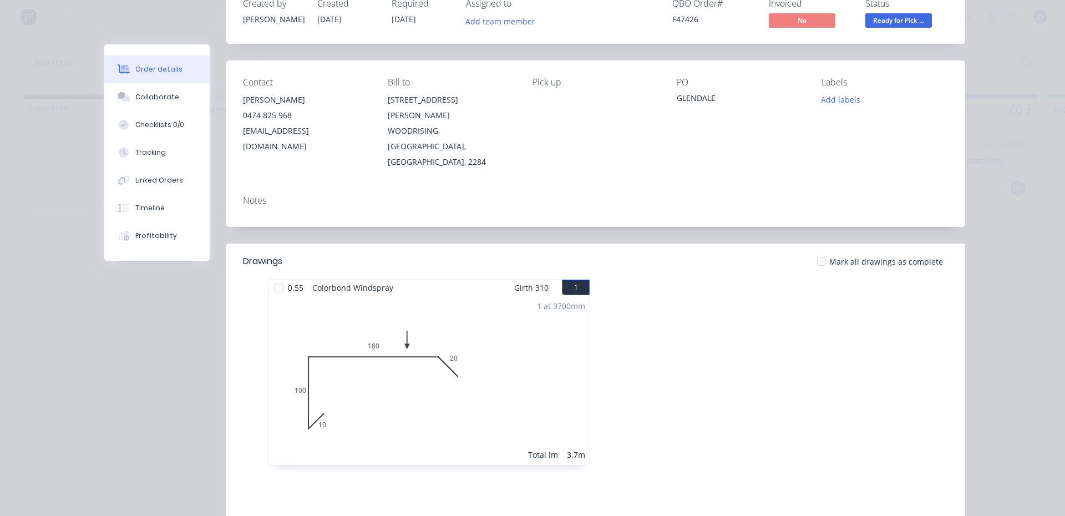
scroll to position [166, 0]
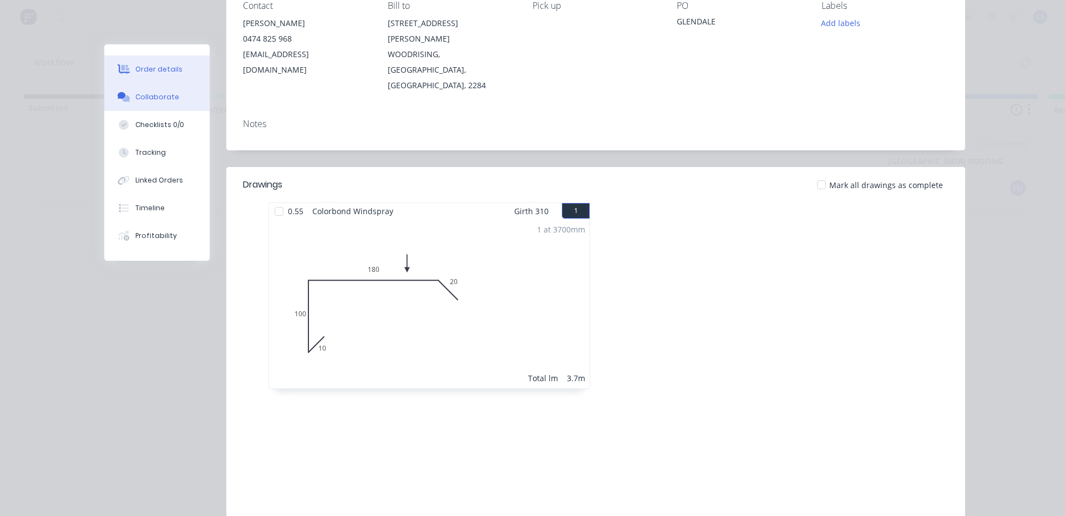
click at [158, 103] on button "Collaborate" at bounding box center [156, 97] width 105 height 28
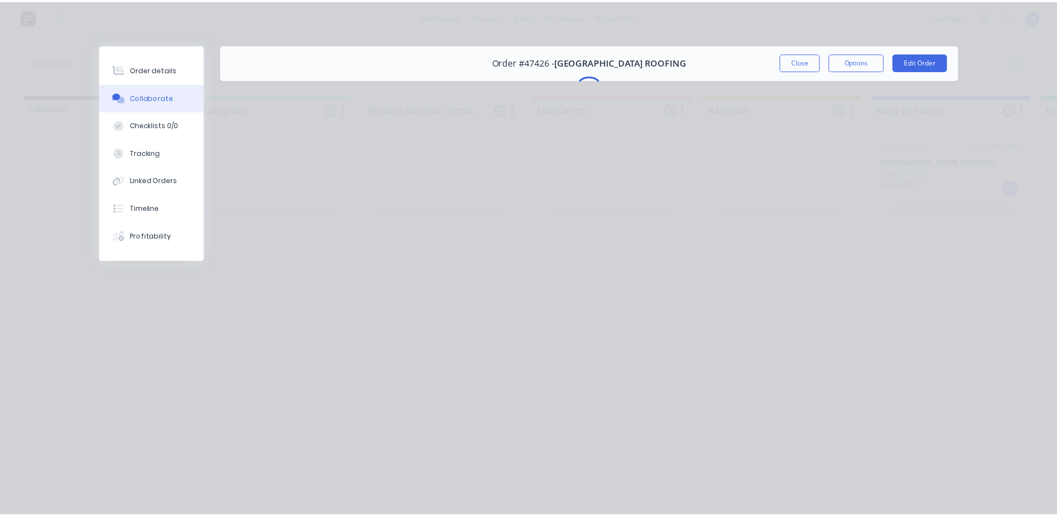
scroll to position [0, 0]
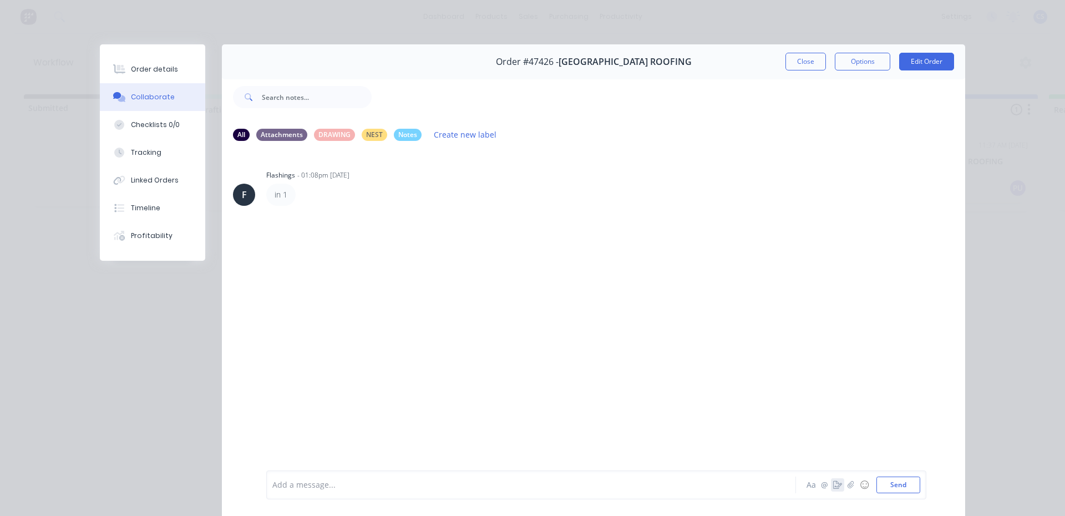
click at [833, 491] on button "button" at bounding box center [837, 484] width 13 height 13
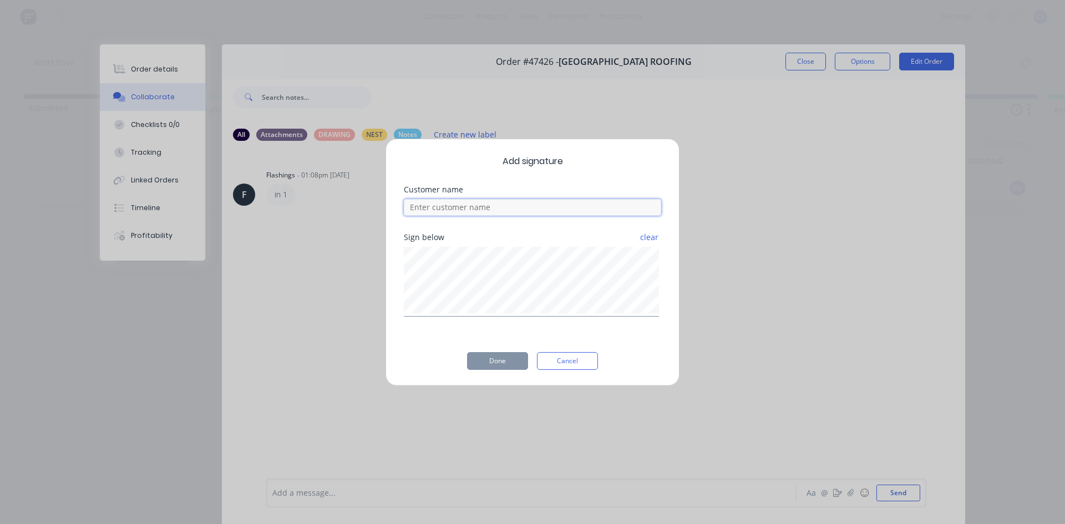
click at [525, 206] on input at bounding box center [532, 207] width 257 height 17
type input "[PERSON_NAME]"
click at [499, 360] on button "Done" at bounding box center [497, 361] width 61 height 18
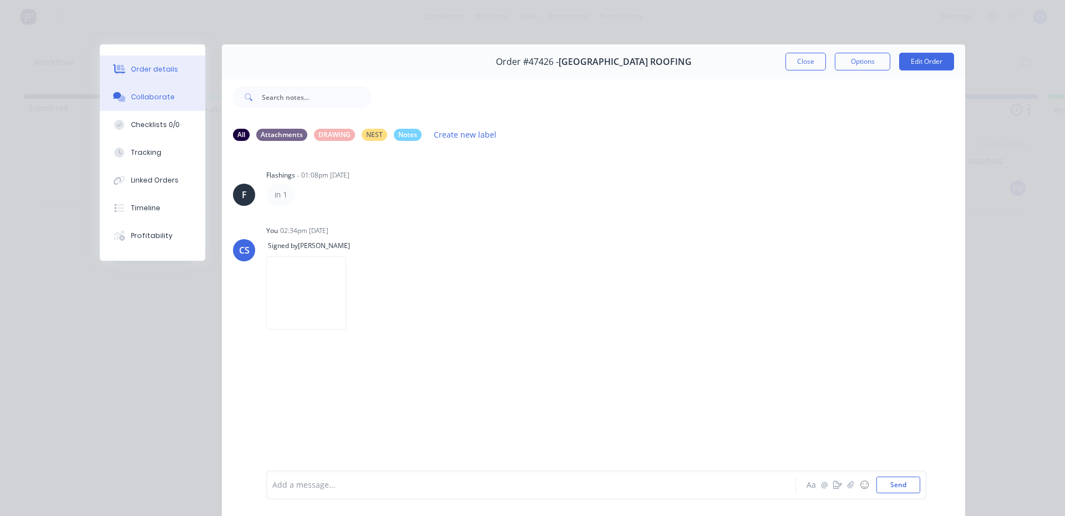
click at [156, 65] on div "Order details" at bounding box center [154, 69] width 47 height 10
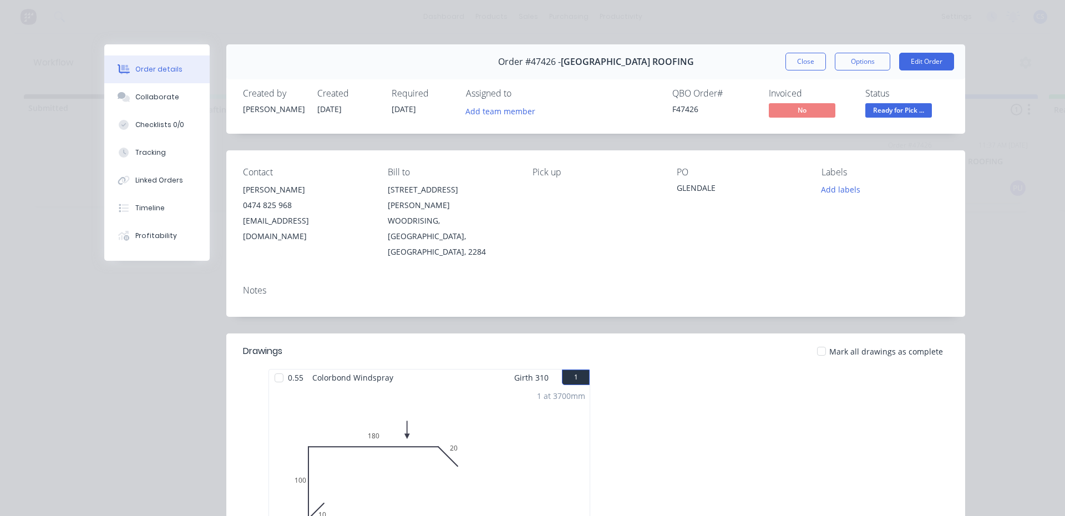
click at [876, 118] on button "Ready for Pick ..." at bounding box center [899, 111] width 67 height 17
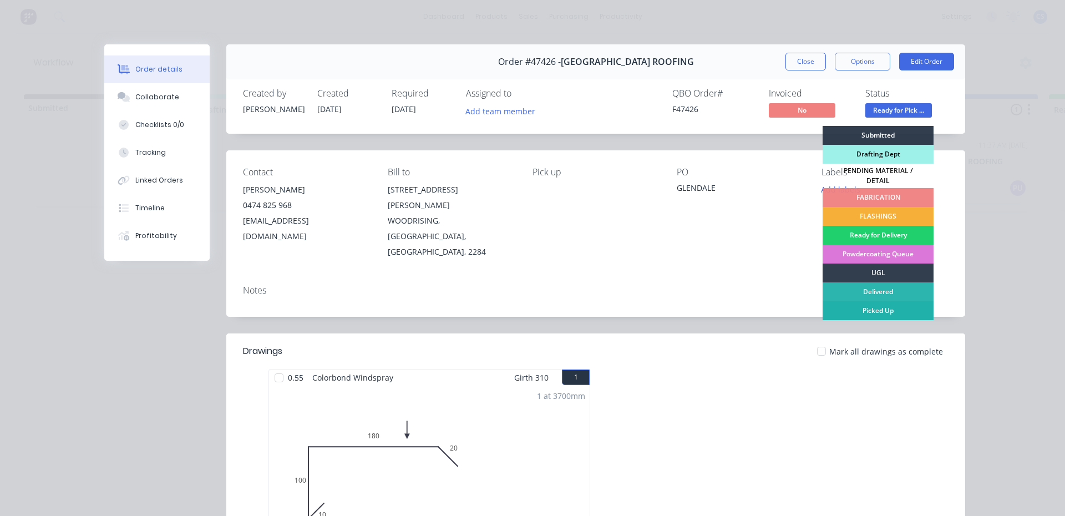
click at [875, 305] on div "Picked Up" at bounding box center [878, 310] width 111 height 19
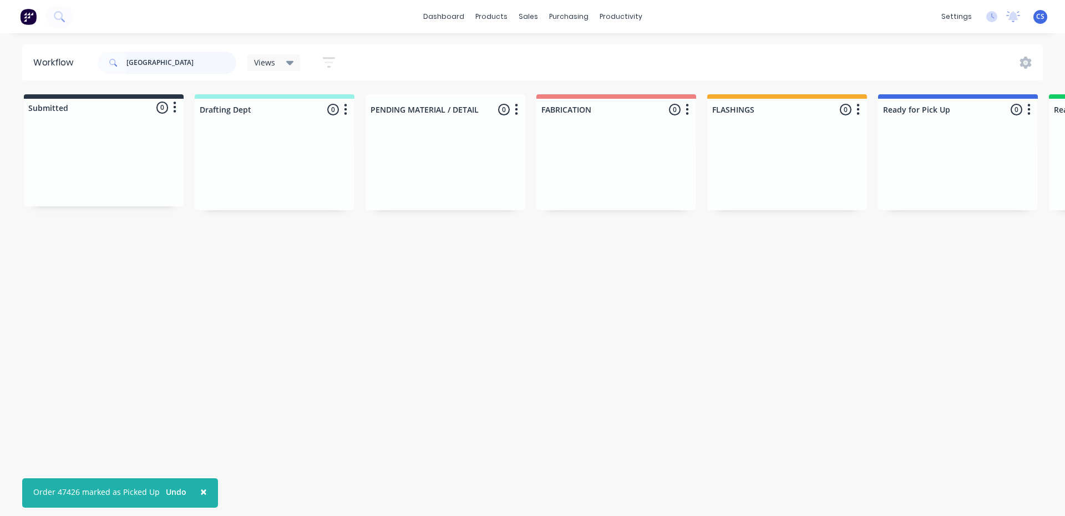
drag, startPoint x: 184, startPoint y: 57, endPoint x: 115, endPoint y: 54, distance: 68.9
click at [114, 55] on div "[GEOGRAPHIC_DATA]" at bounding box center [167, 63] width 139 height 22
